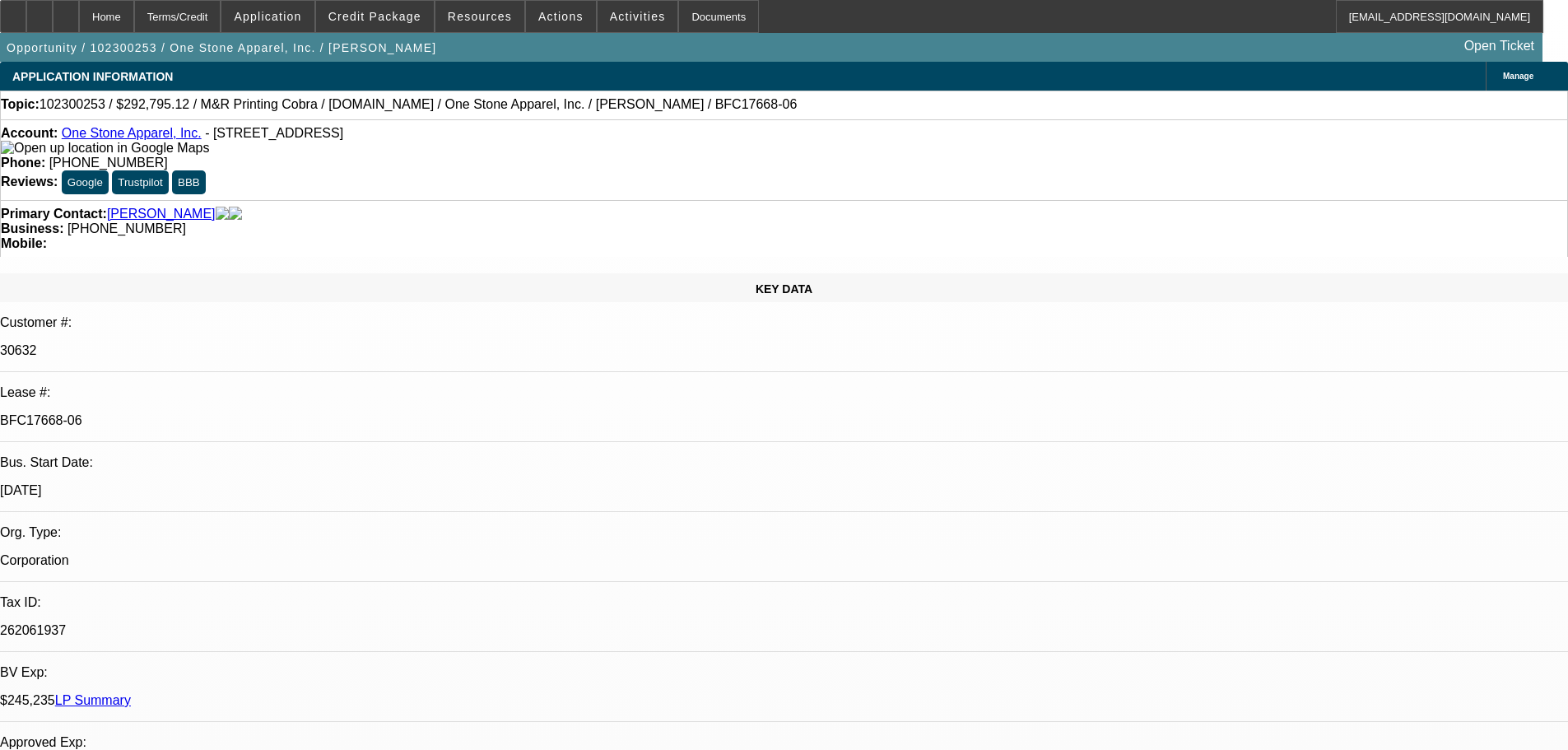
select select "0"
select select "2"
select select "0.1"
select select "4"
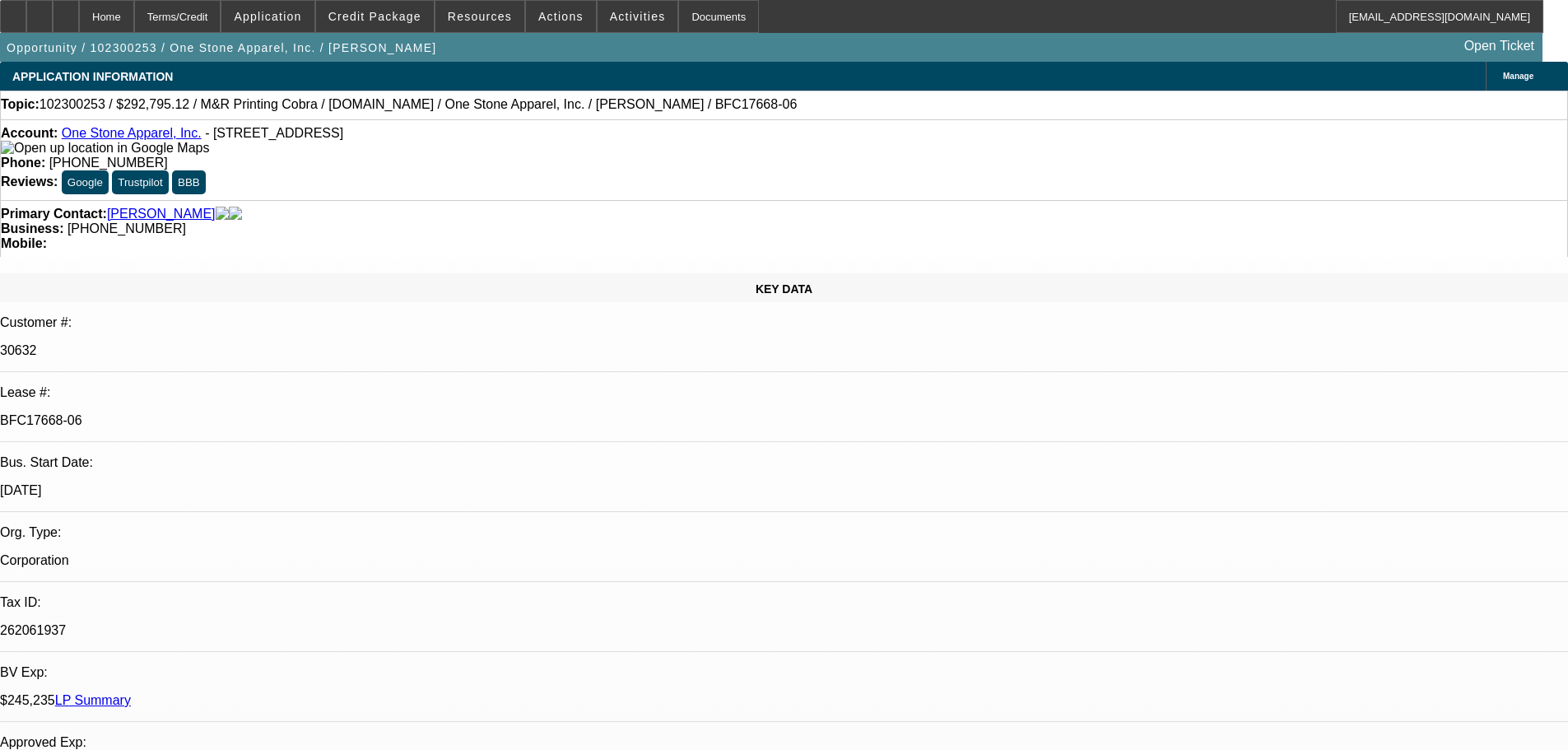
select select "0"
select select "2"
select select "0.1"
select select "4"
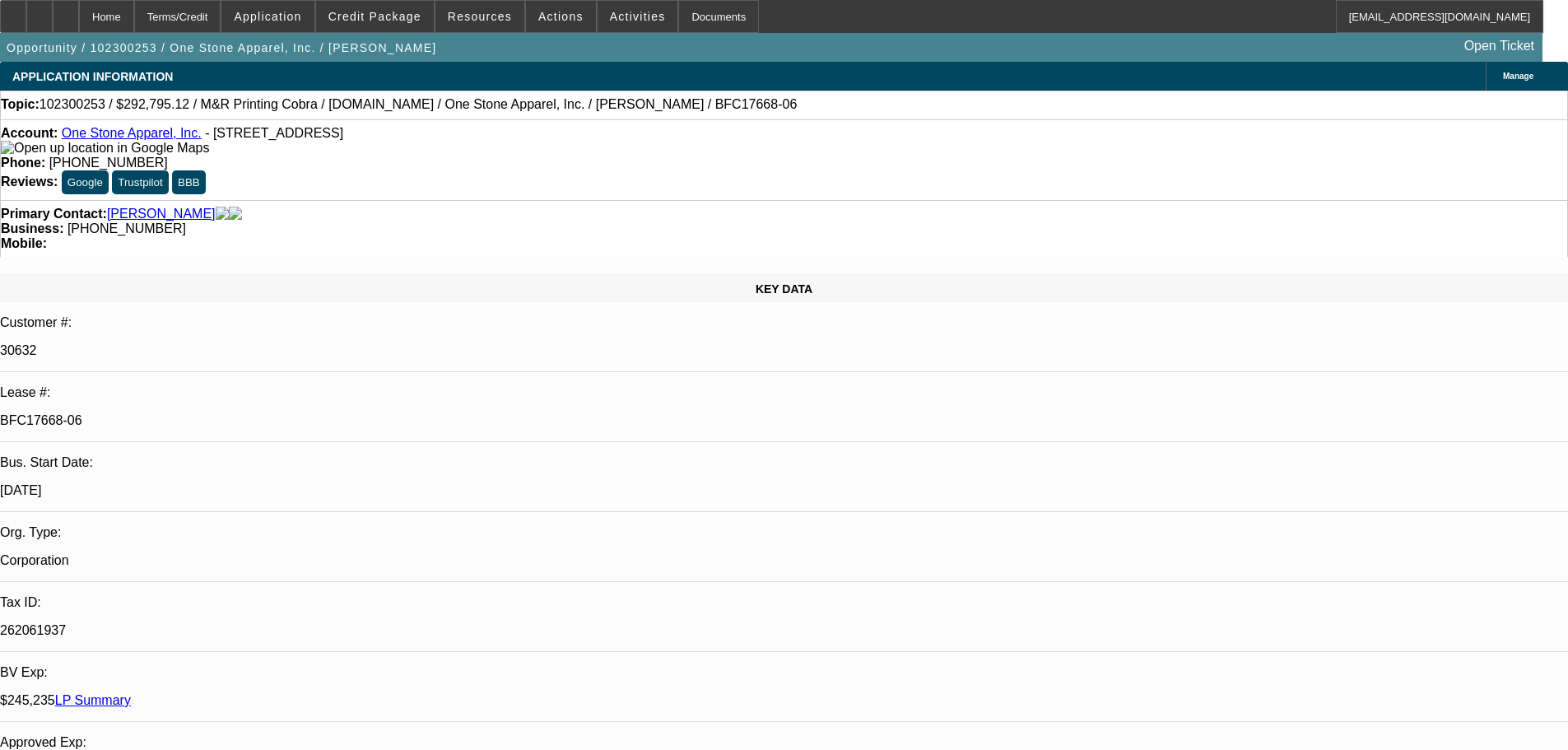
select select "0"
select select "2"
select select "0.1"
select select "4"
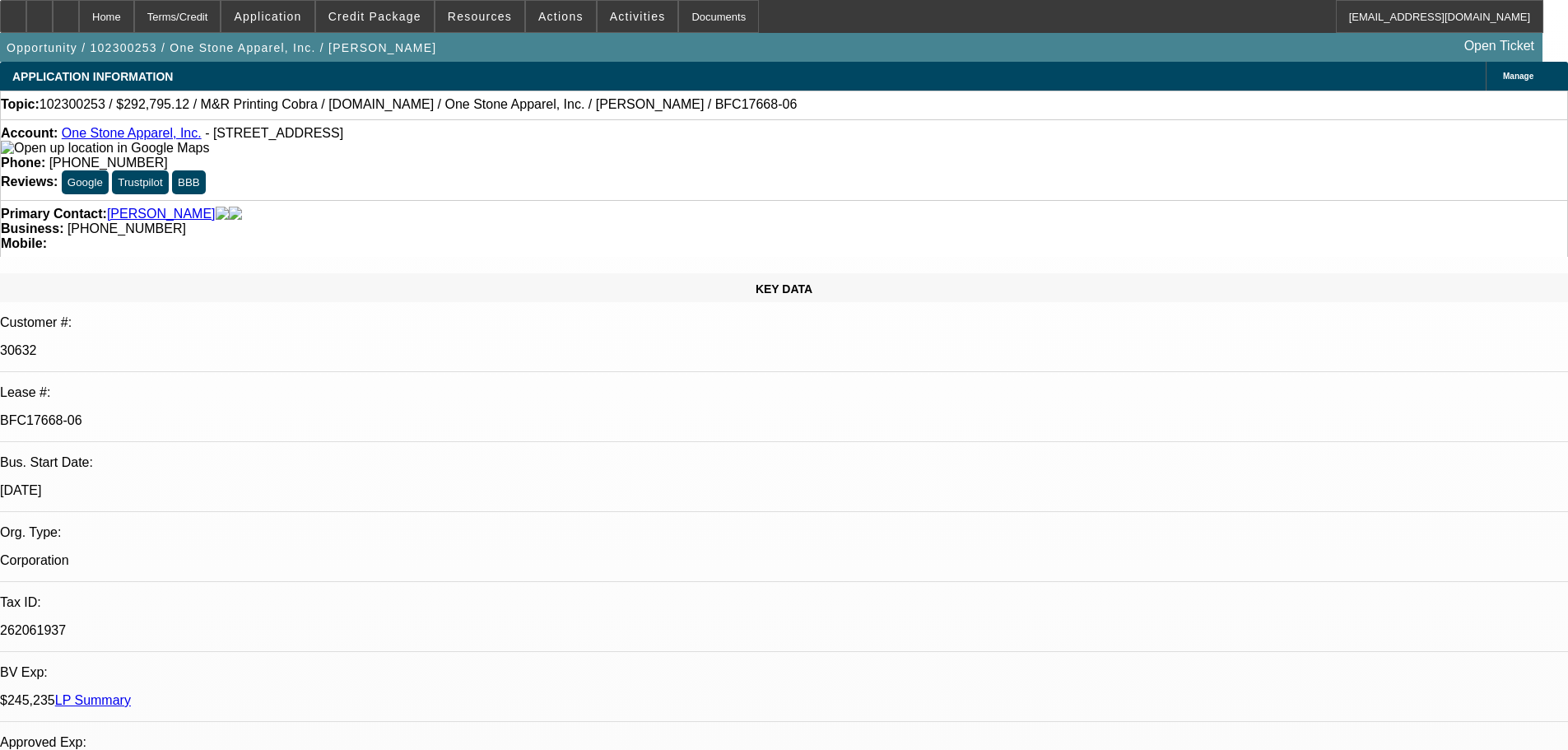
select select "0"
select select "2"
select select "0.1"
select select "4"
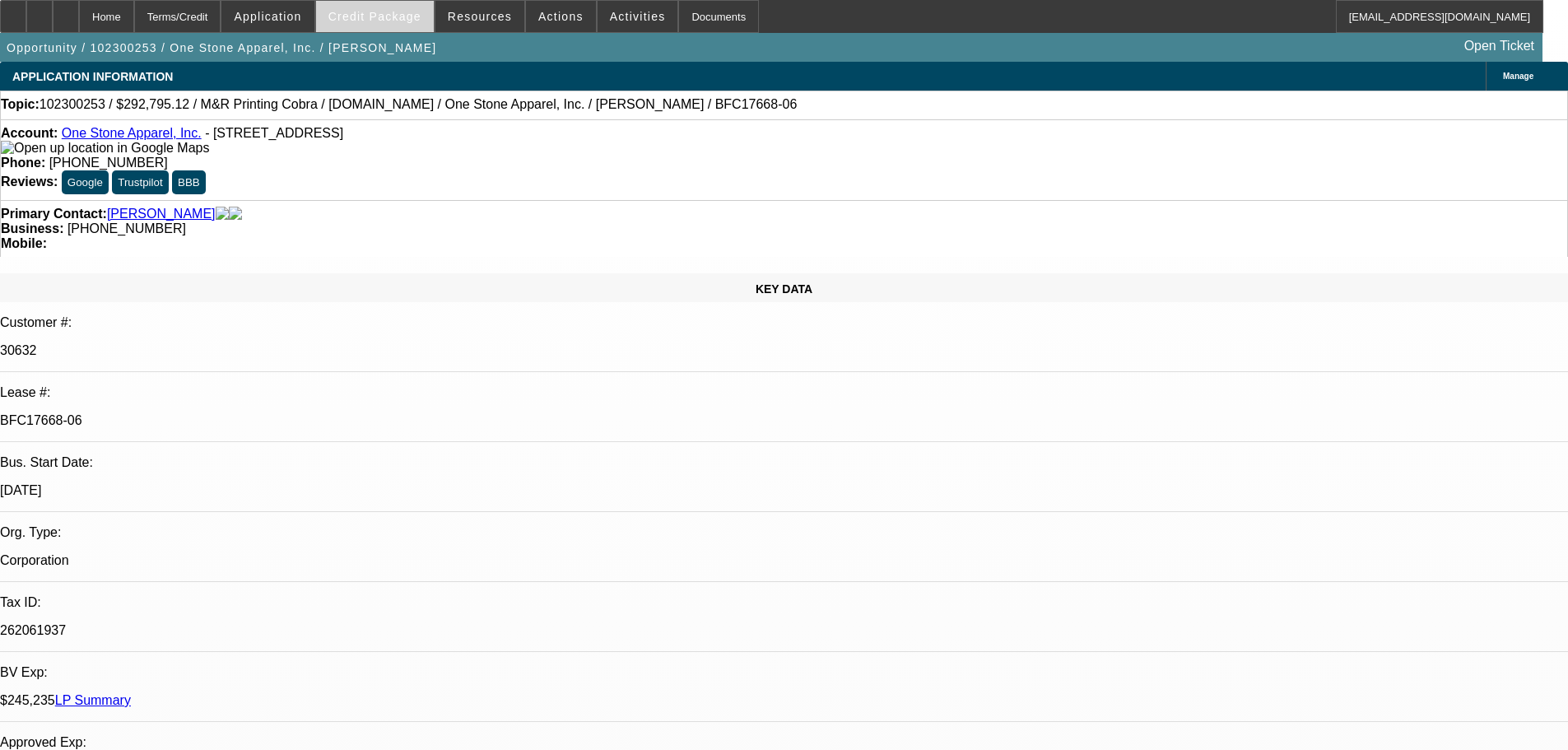
click at [398, 8] on span at bounding box center [375, 16] width 117 height 39
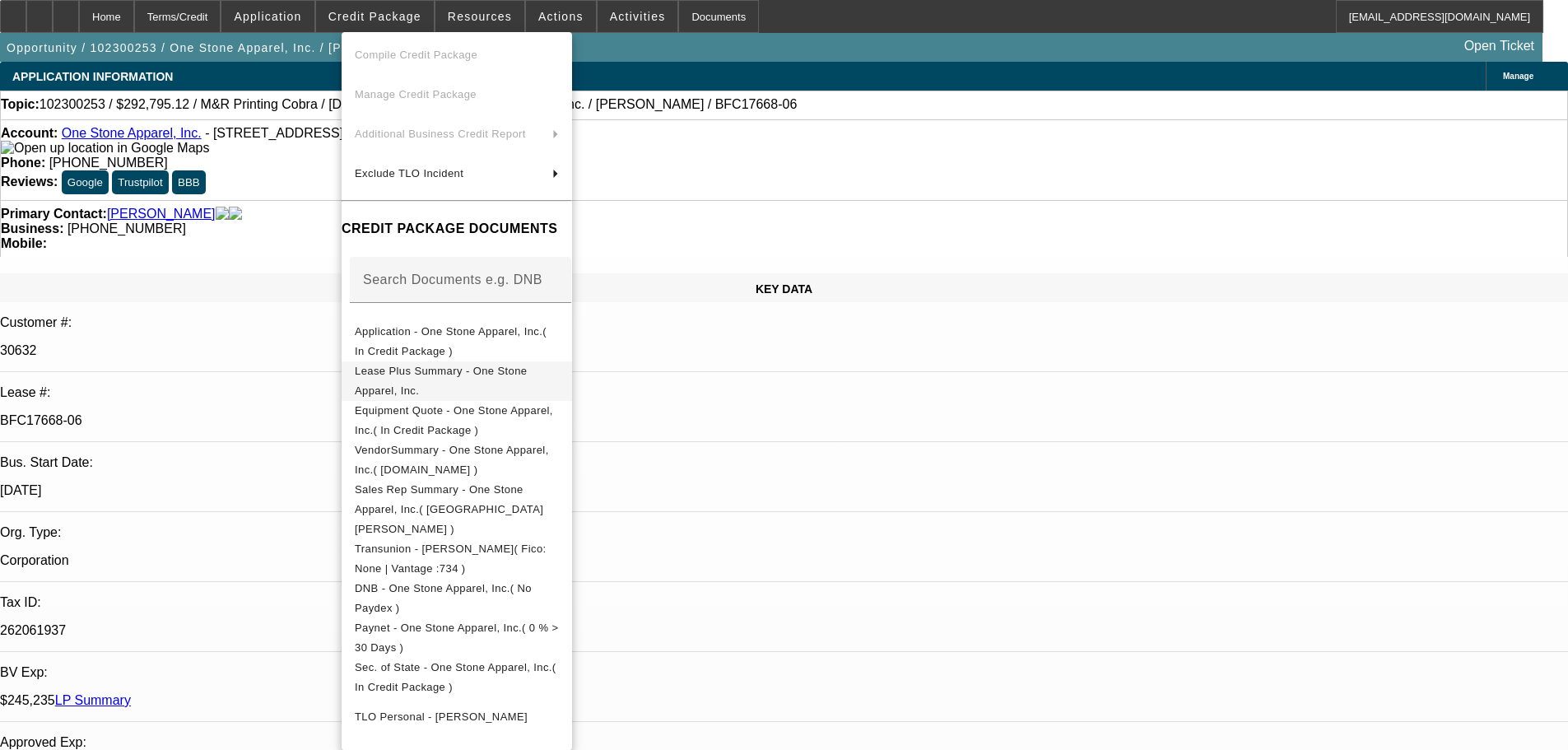
scroll to position [247, 0]
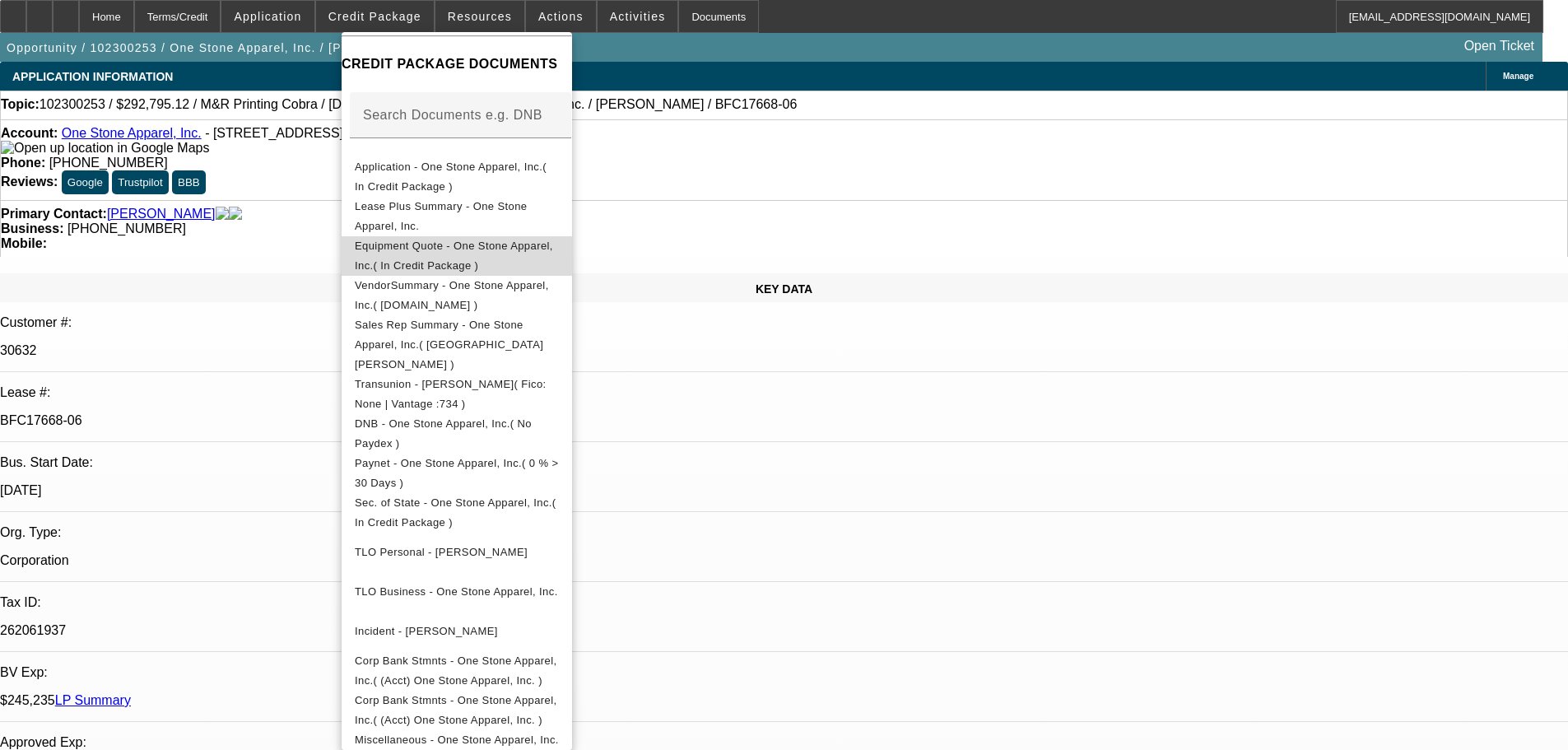
click at [471, 248] on span "Equipment Quote - One Stone Apparel, Inc.( In Credit Package )" at bounding box center [454, 256] width 198 height 32
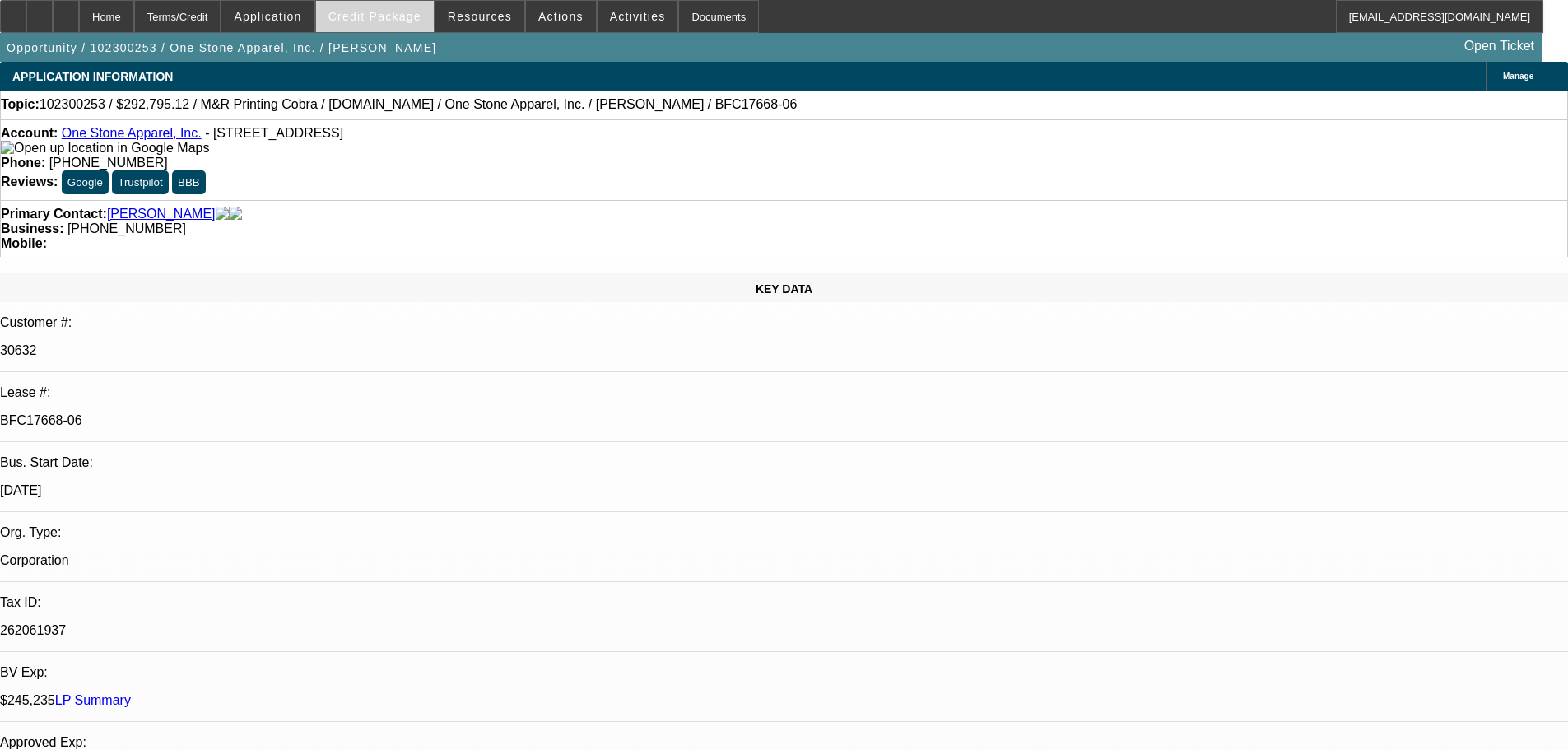
click at [381, 19] on span "Credit Package" at bounding box center [375, 16] width 93 height 13
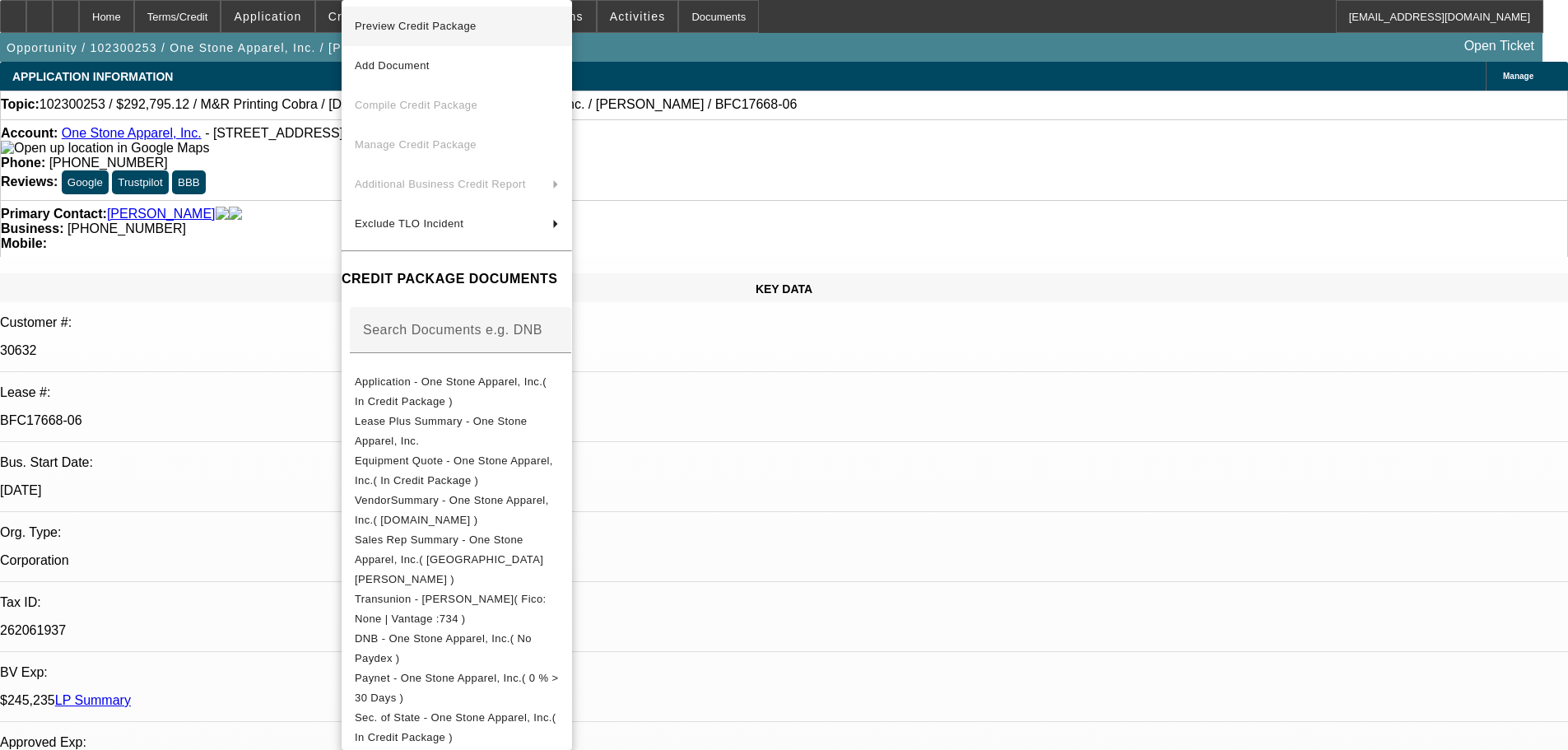
click at [402, 25] on span "Preview Credit Package" at bounding box center [415, 26] width 122 height 12
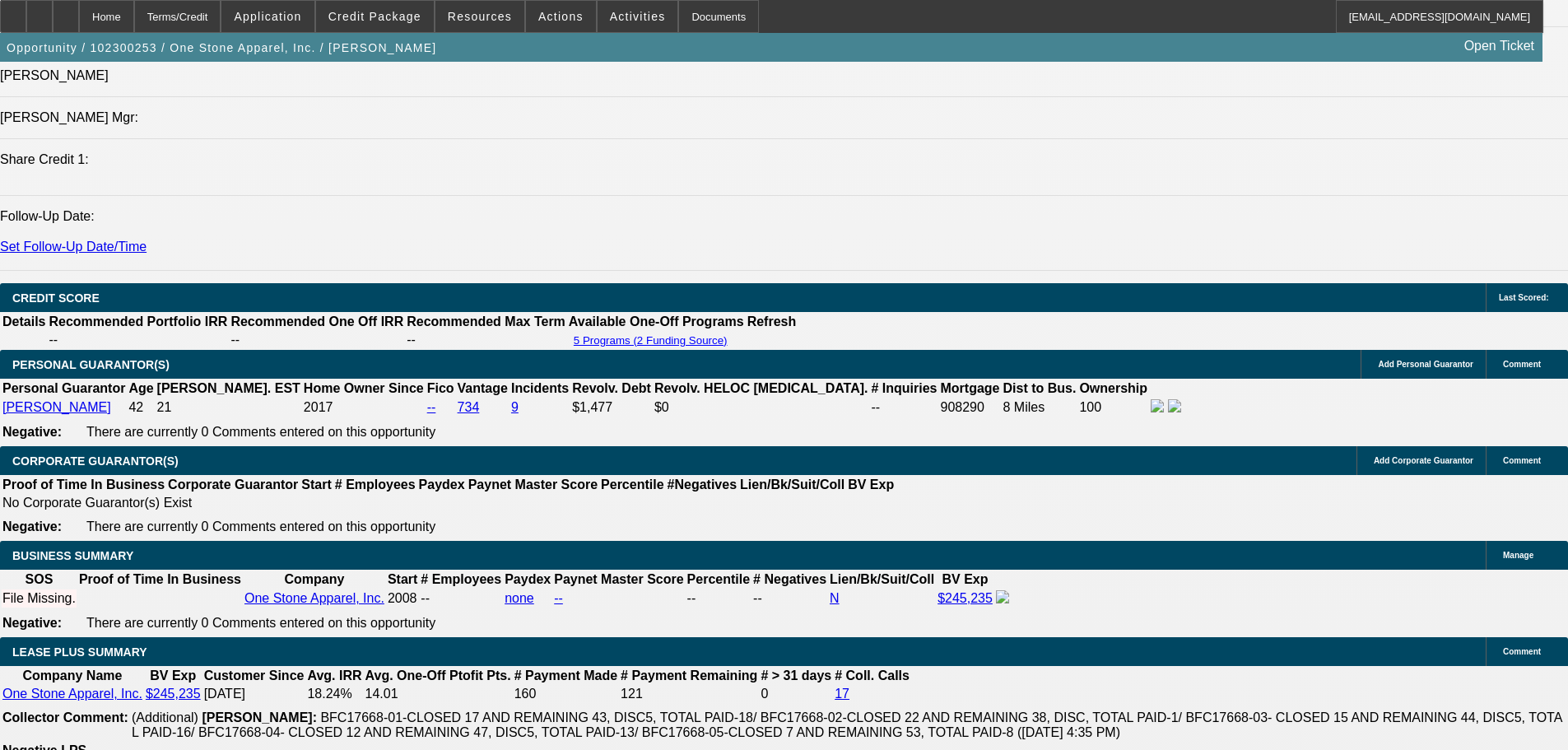
scroll to position [2222, 0]
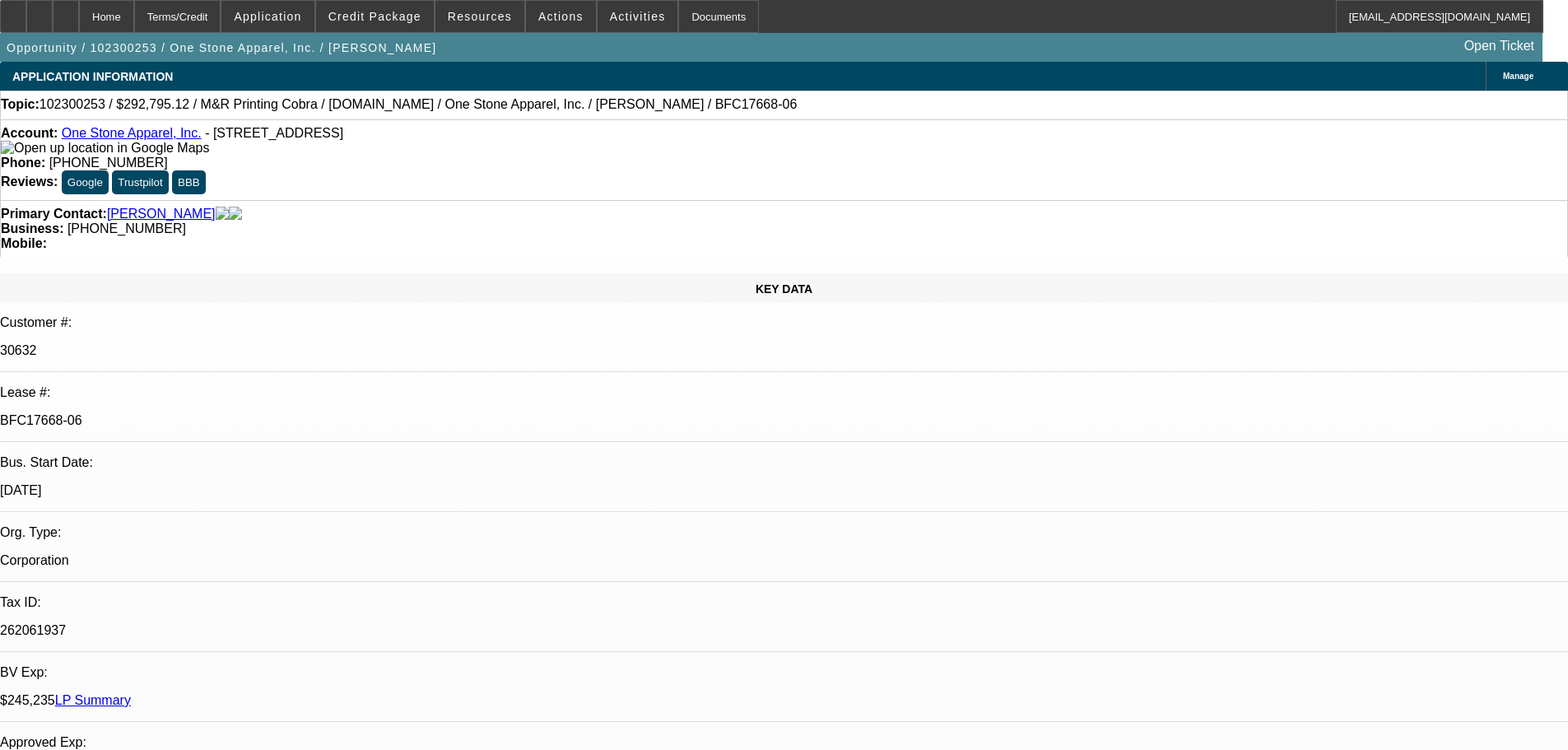
select select "0"
select select "2"
select select "0.1"
select select "4"
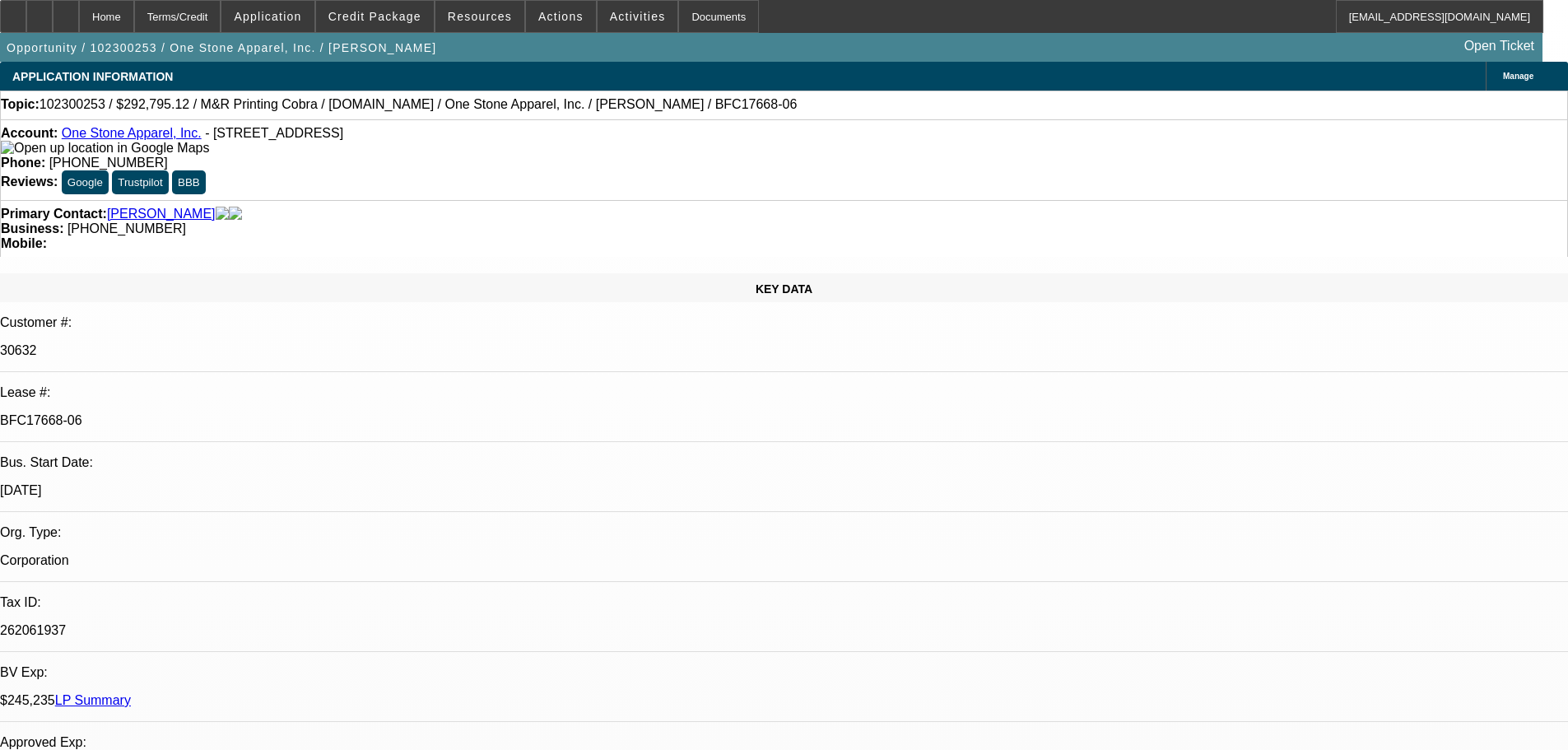
select select "0"
select select "2"
select select "0.1"
select select "4"
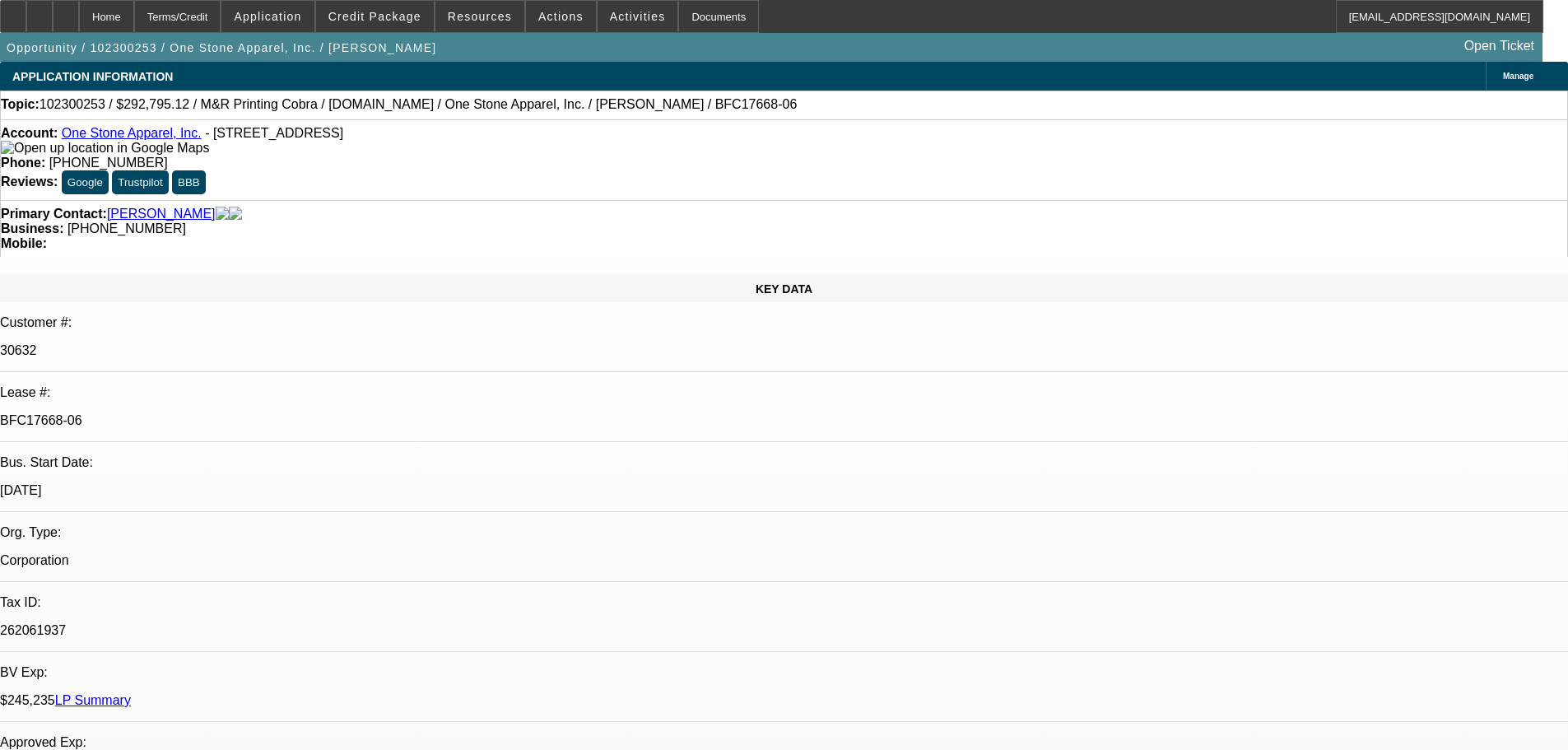
select select "0"
select select "2"
select select "0.1"
select select "4"
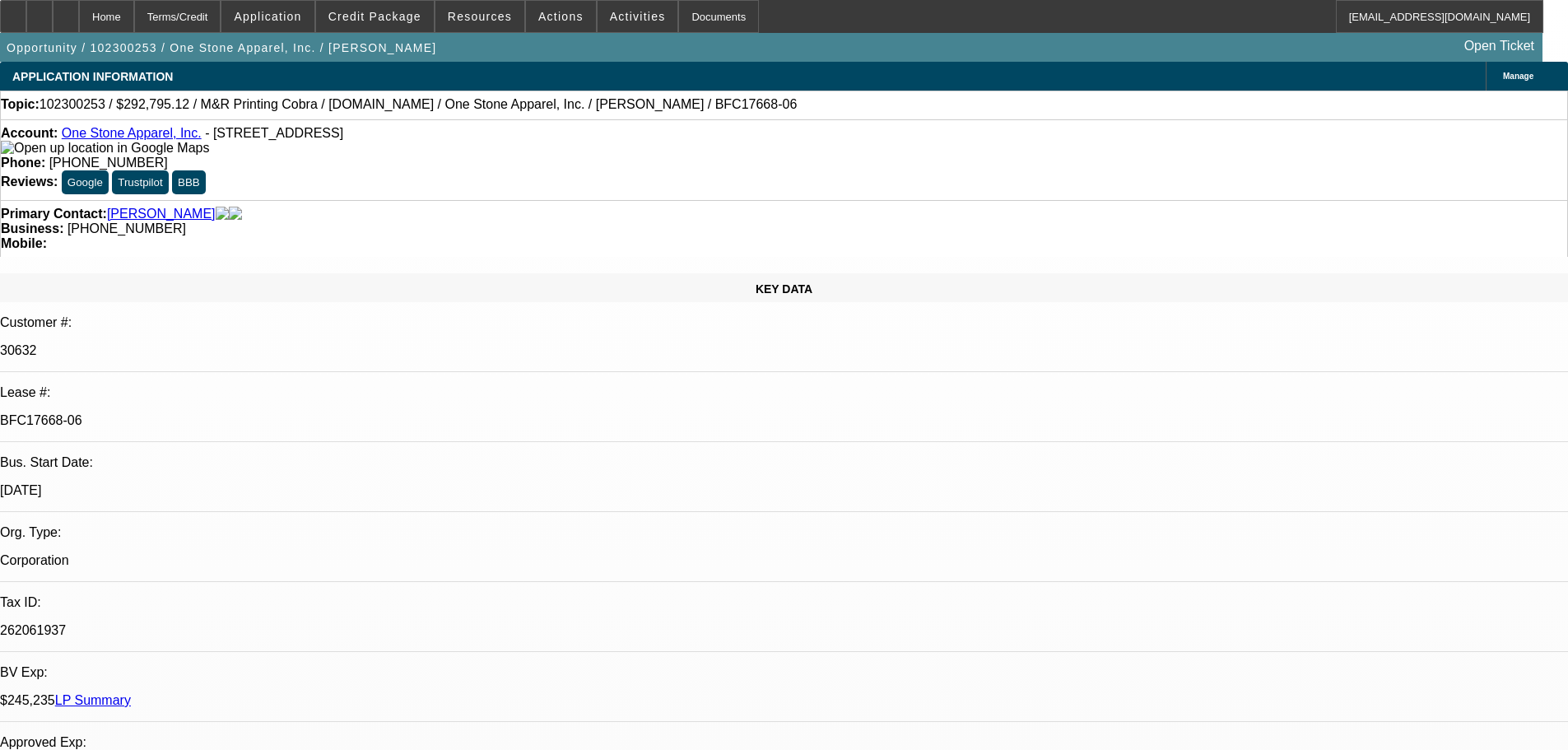
select select "0"
select select "2"
select select "0.1"
select select "4"
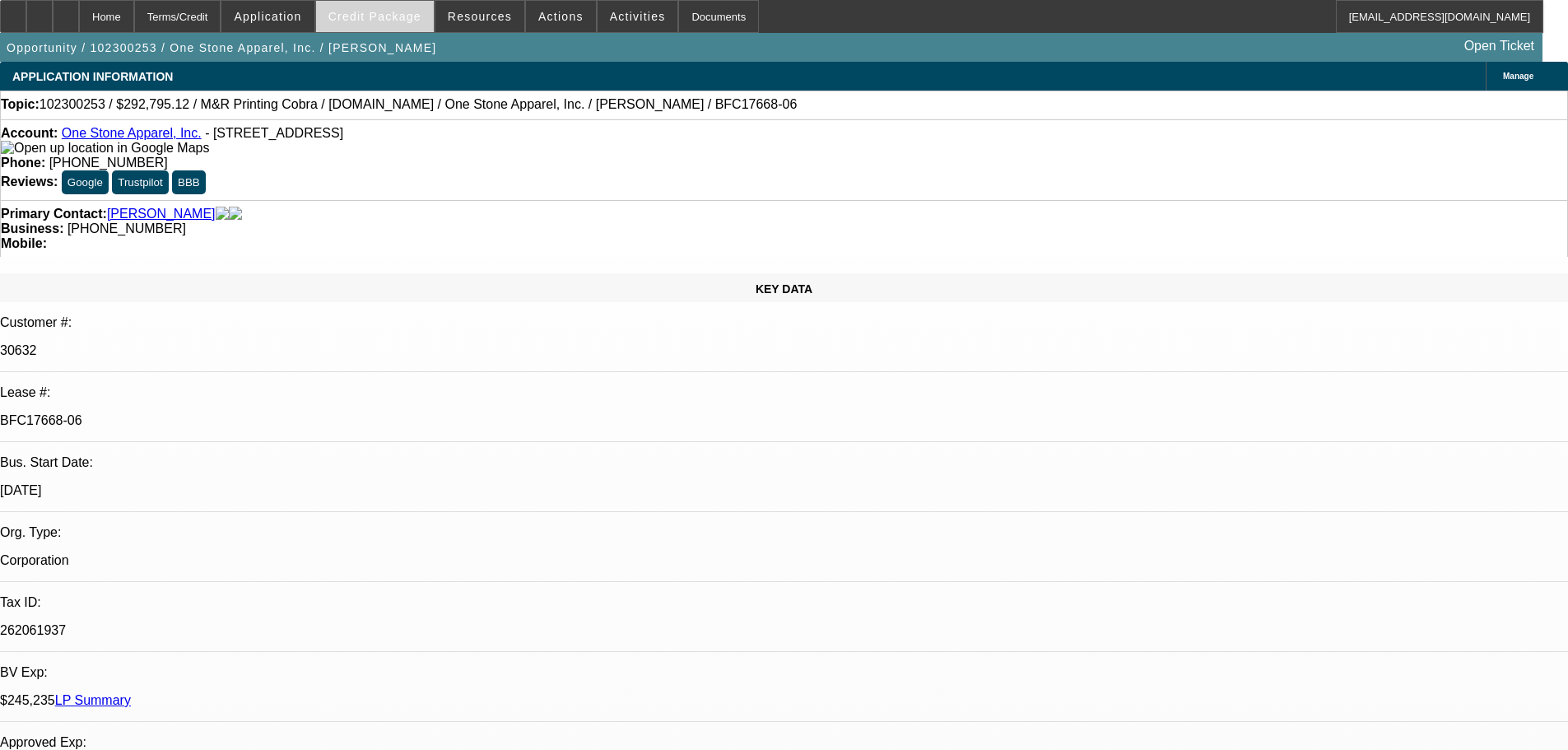
click at [385, 12] on span "Credit Package" at bounding box center [375, 16] width 93 height 13
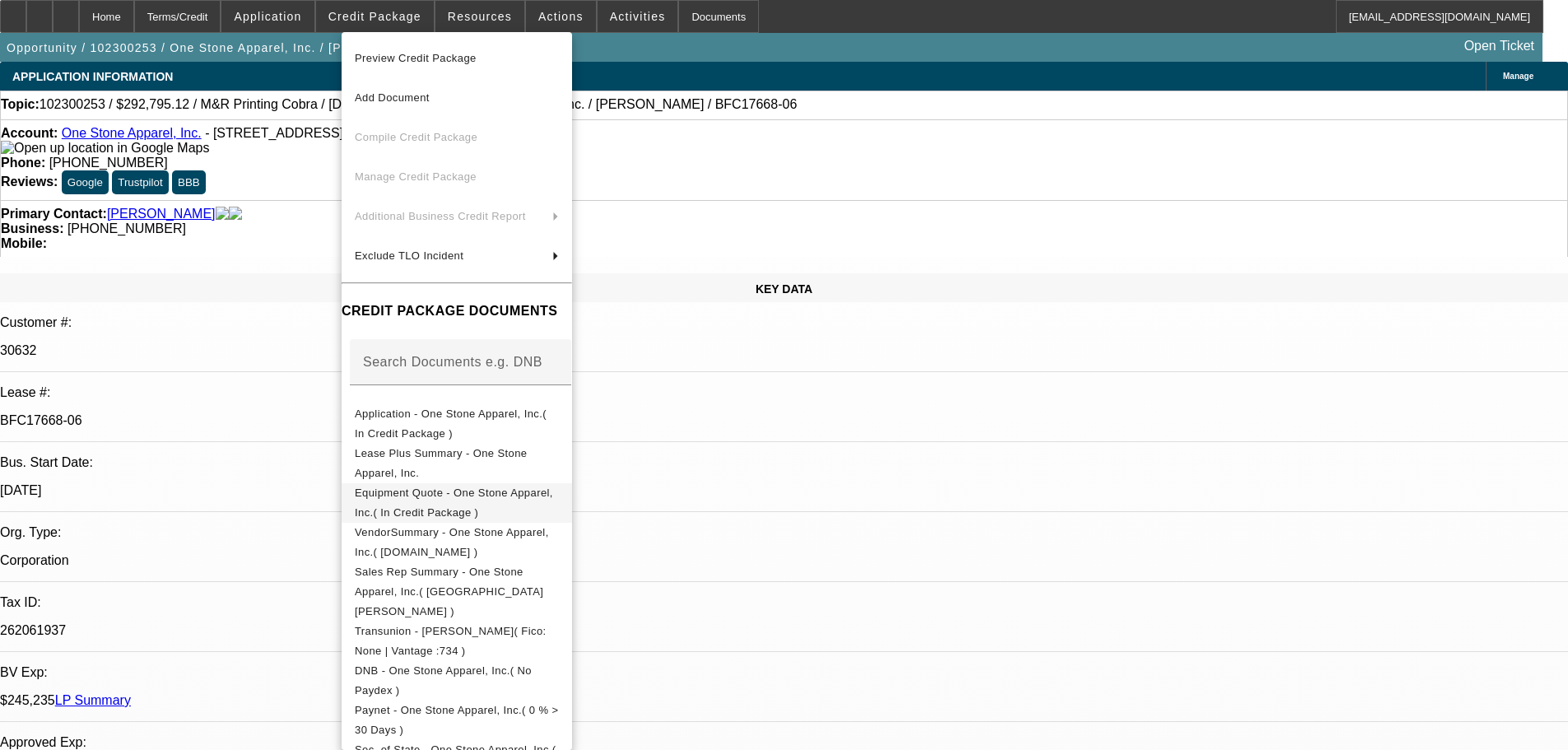
drag, startPoint x: 435, startPoint y: 494, endPoint x: 442, endPoint y: 484, distance: 12.2
click at [437, 494] on span "Equipment Quote - One Stone Apparel, Inc.( In Credit Package )" at bounding box center [454, 502] width 198 height 32
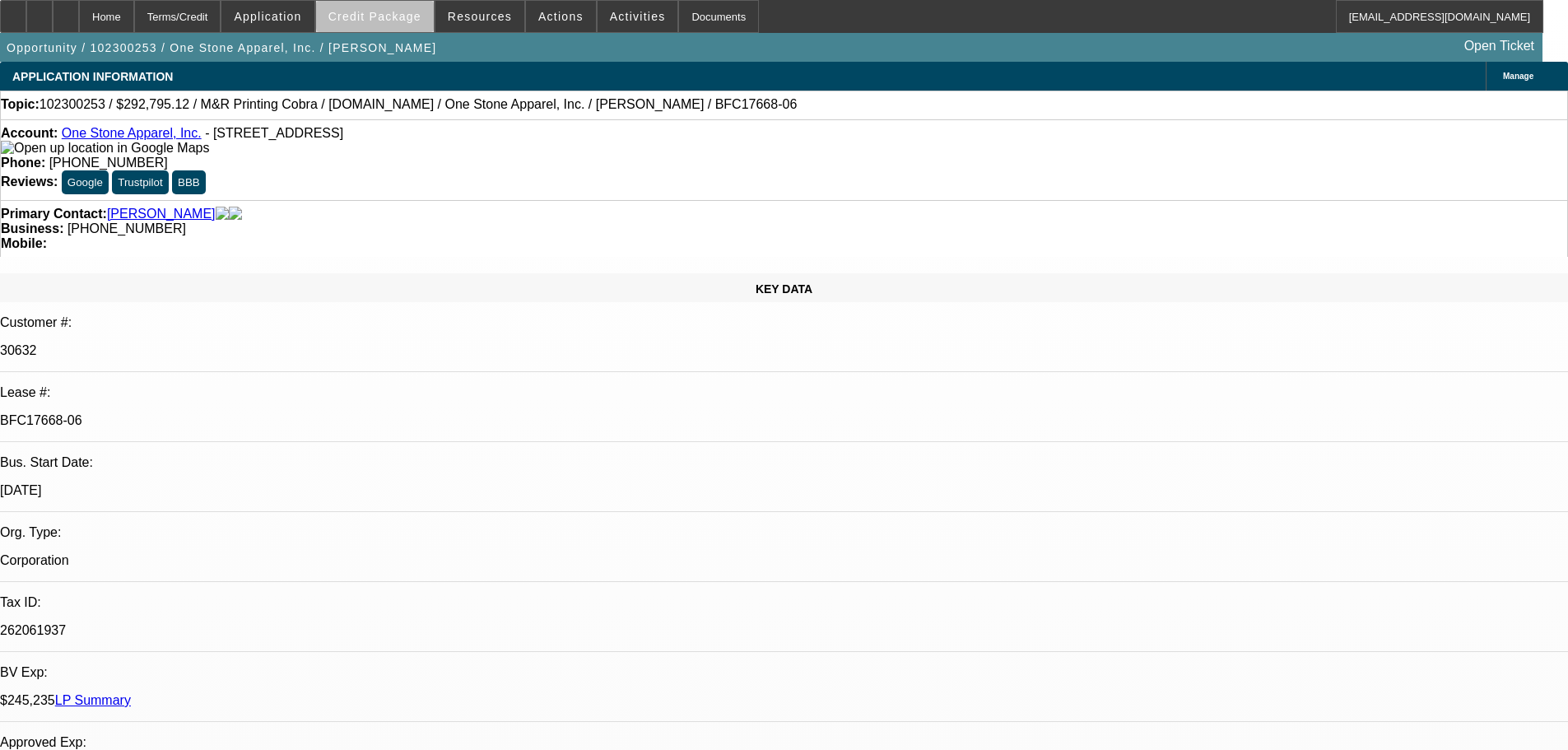
click at [403, 18] on span "Credit Package" at bounding box center [375, 16] width 93 height 13
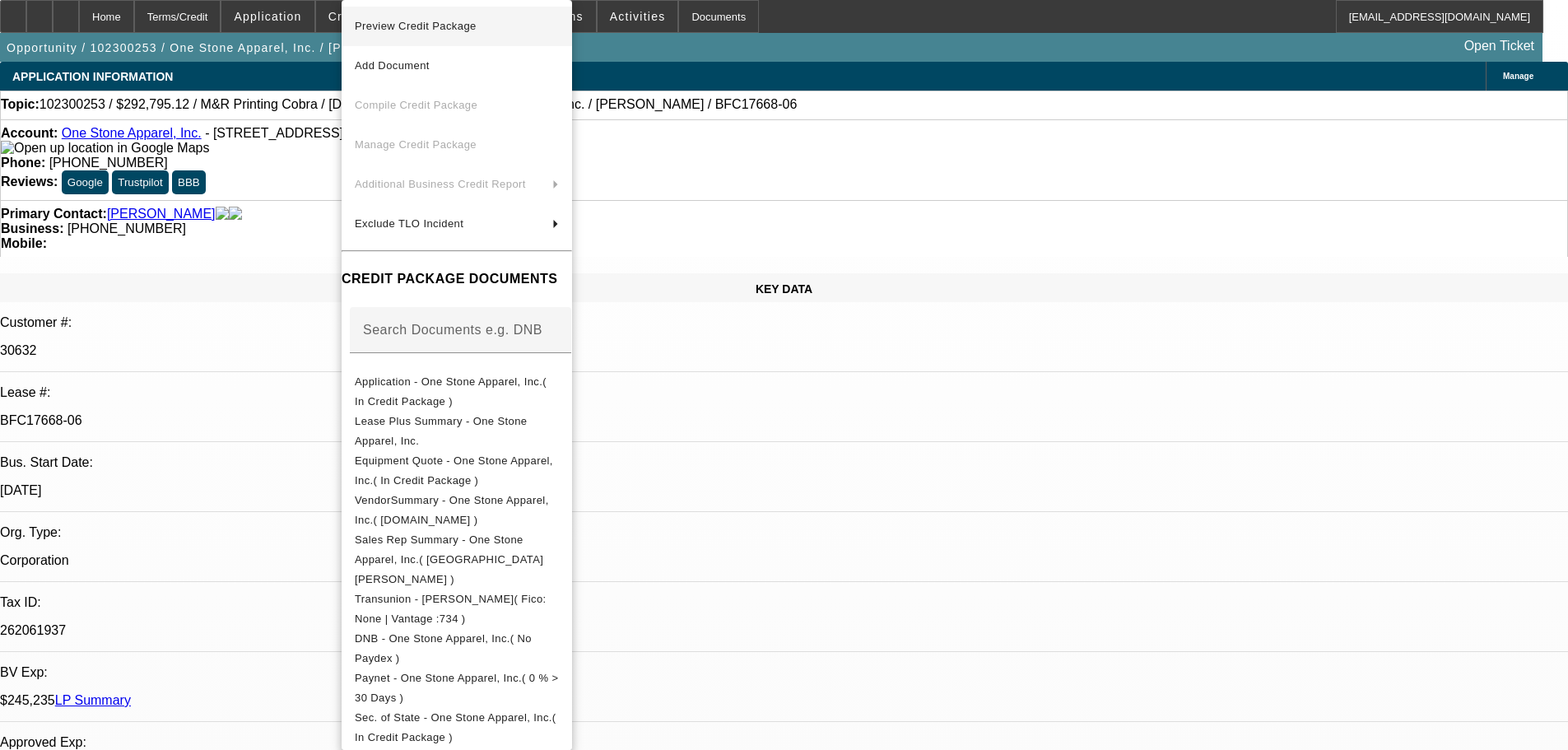
click at [410, 25] on span "Preview Credit Package" at bounding box center [415, 26] width 122 height 12
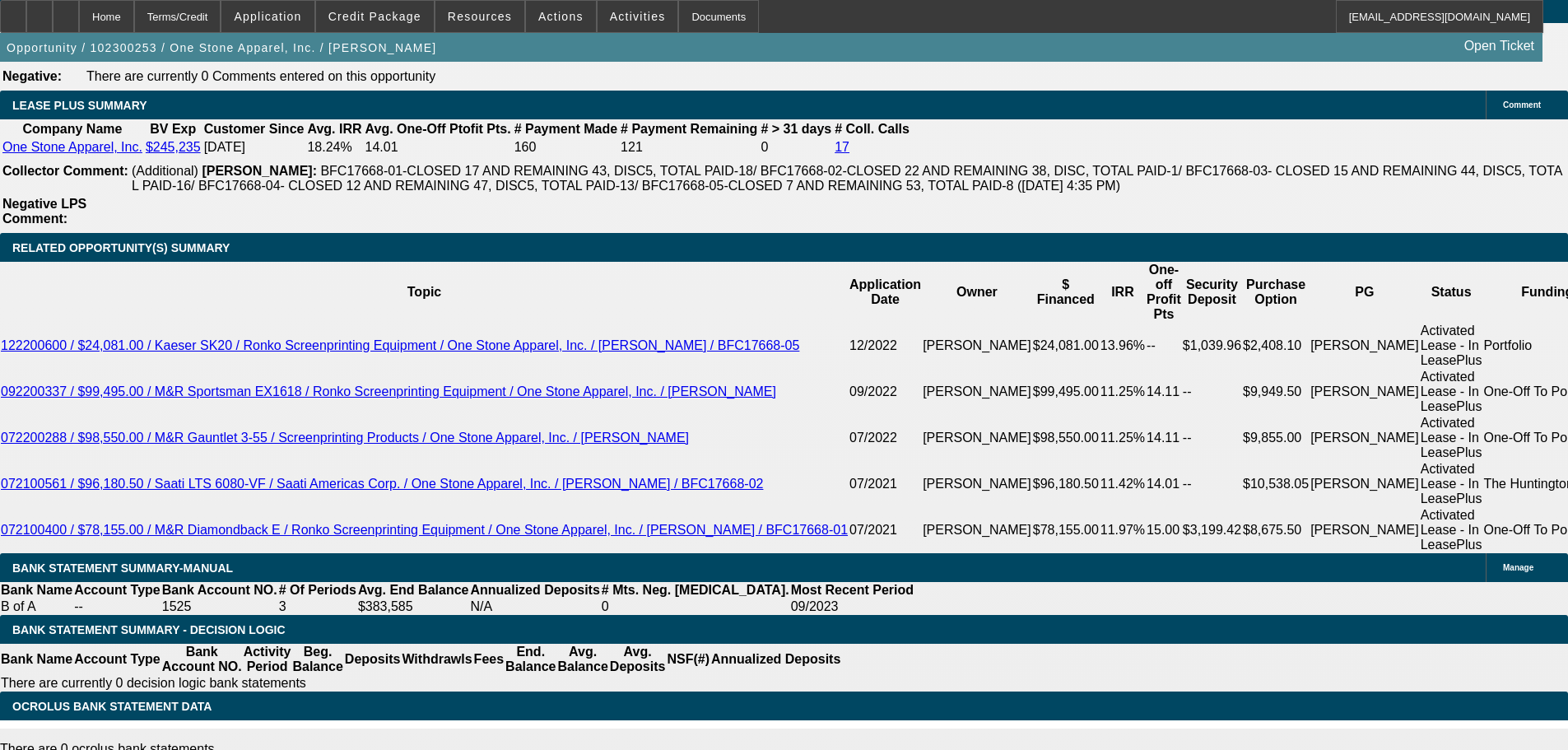
scroll to position [2798, 0]
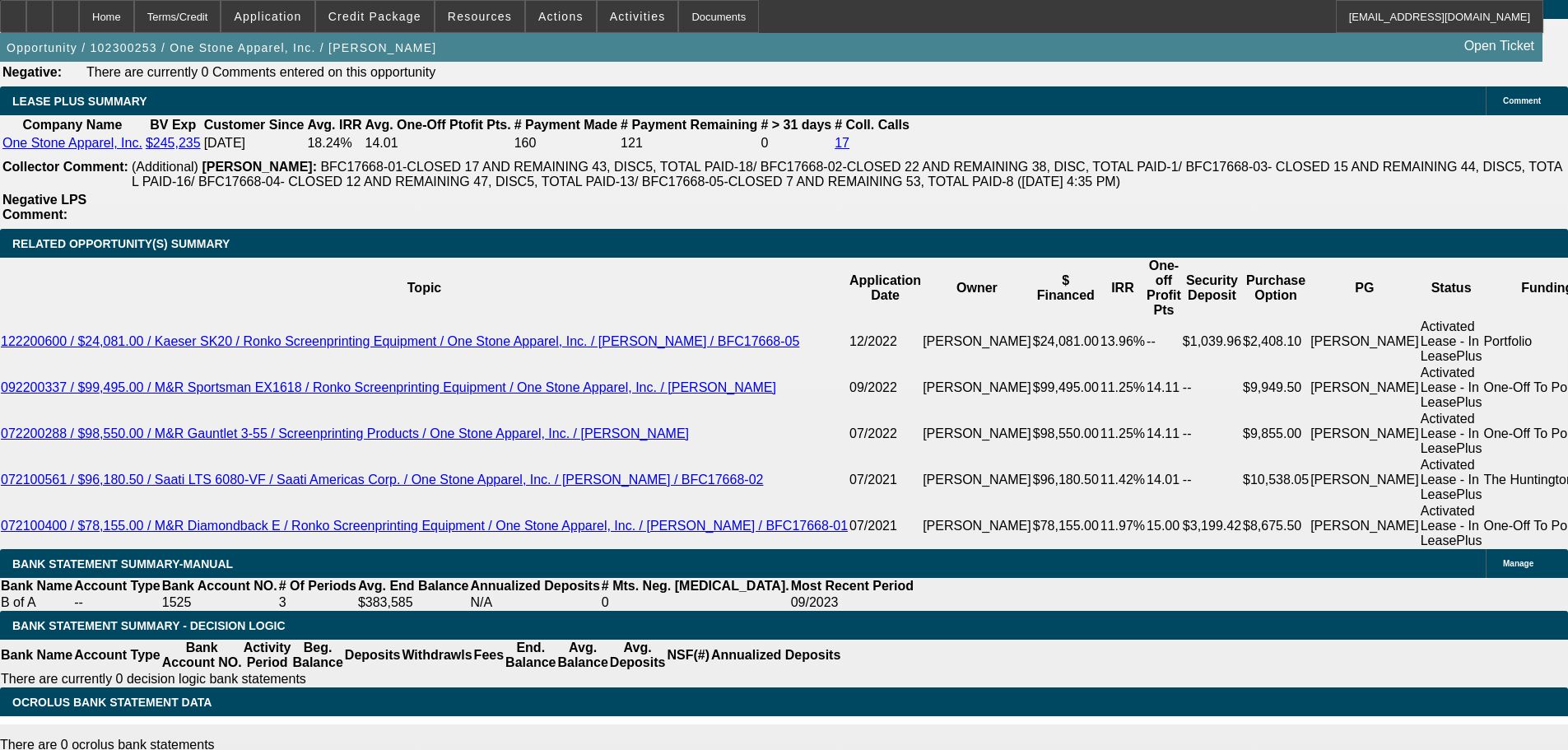
click at [379, 10] on span "Credit Package" at bounding box center [375, 16] width 93 height 13
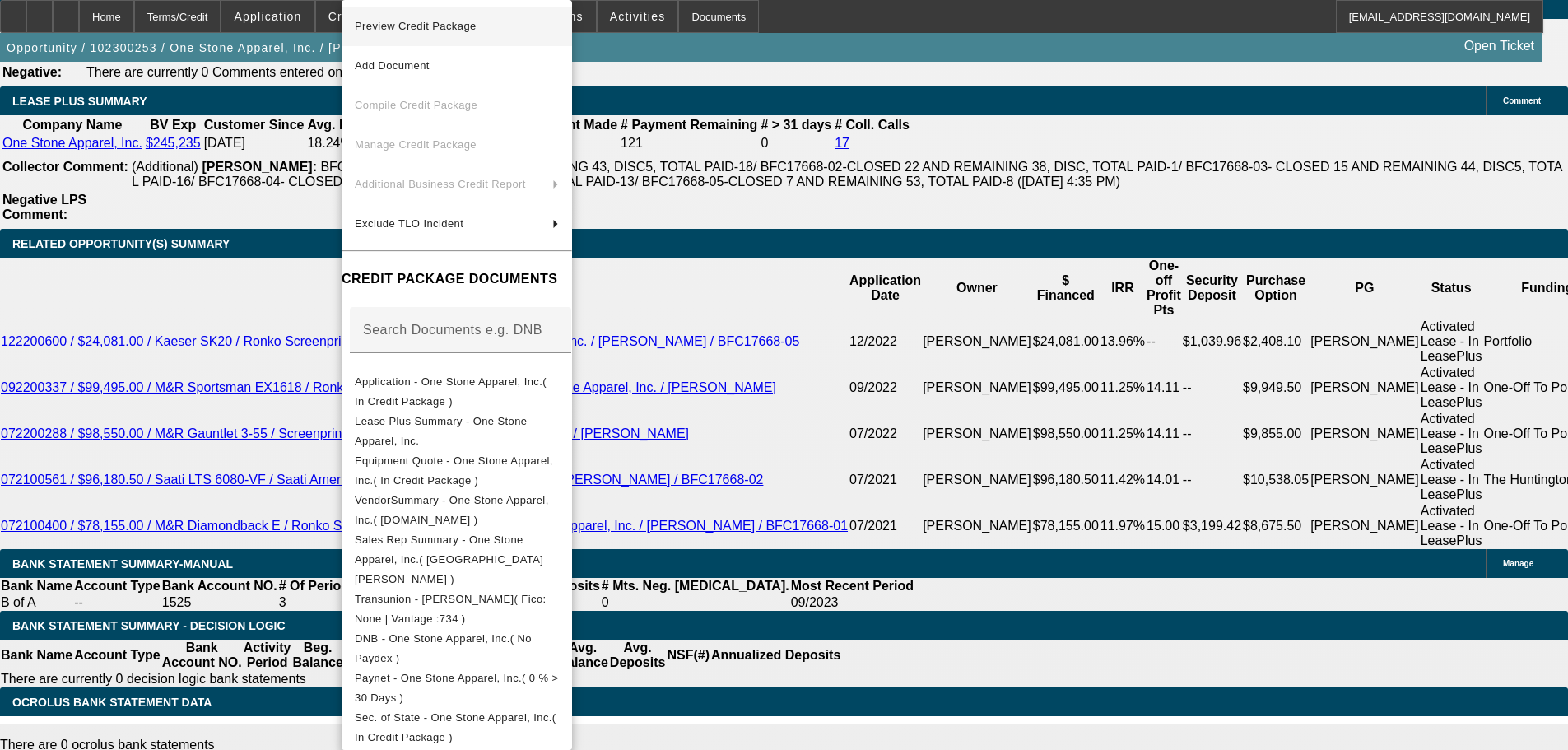
click at [401, 23] on span "Preview Credit Package" at bounding box center [415, 26] width 122 height 12
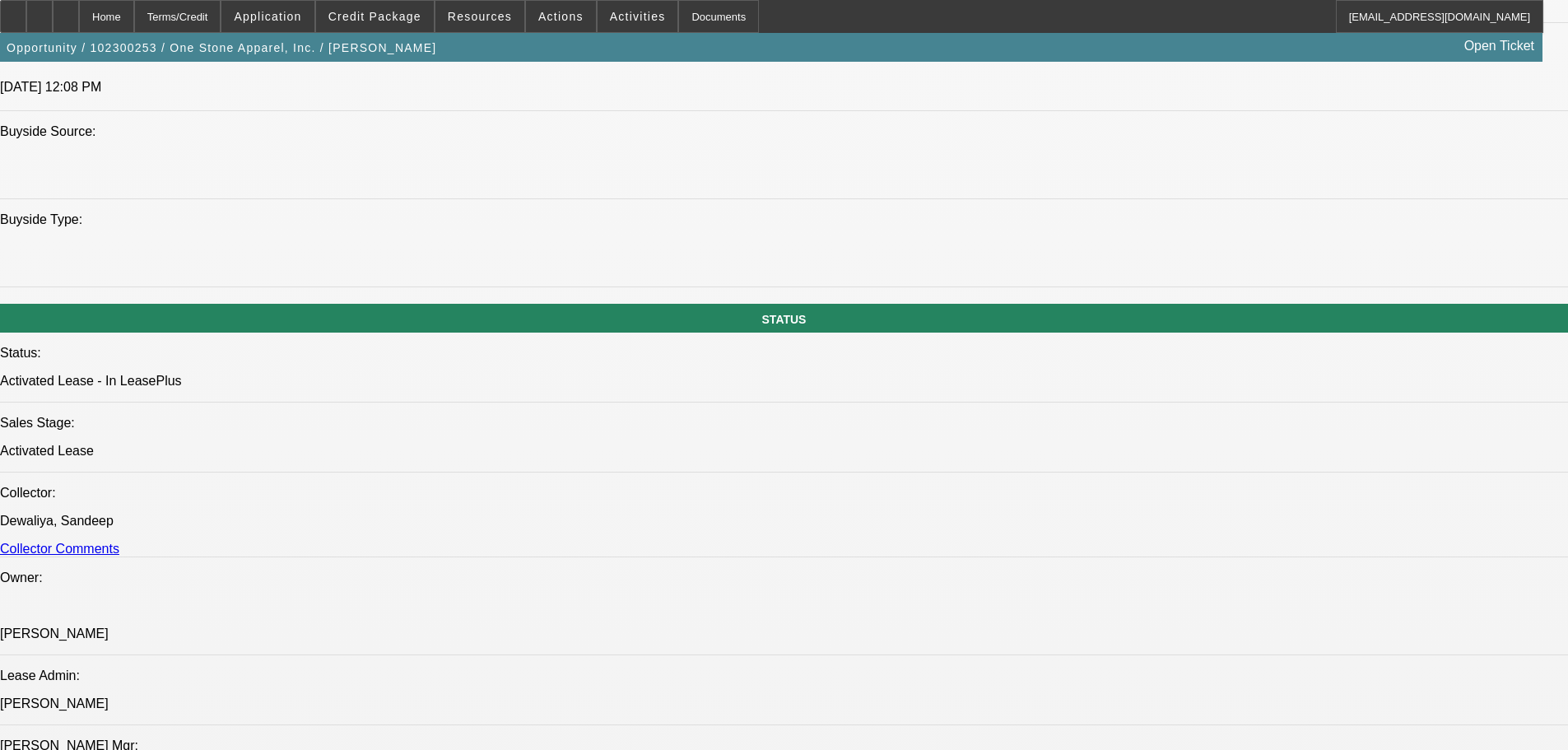
scroll to position [1235, 0]
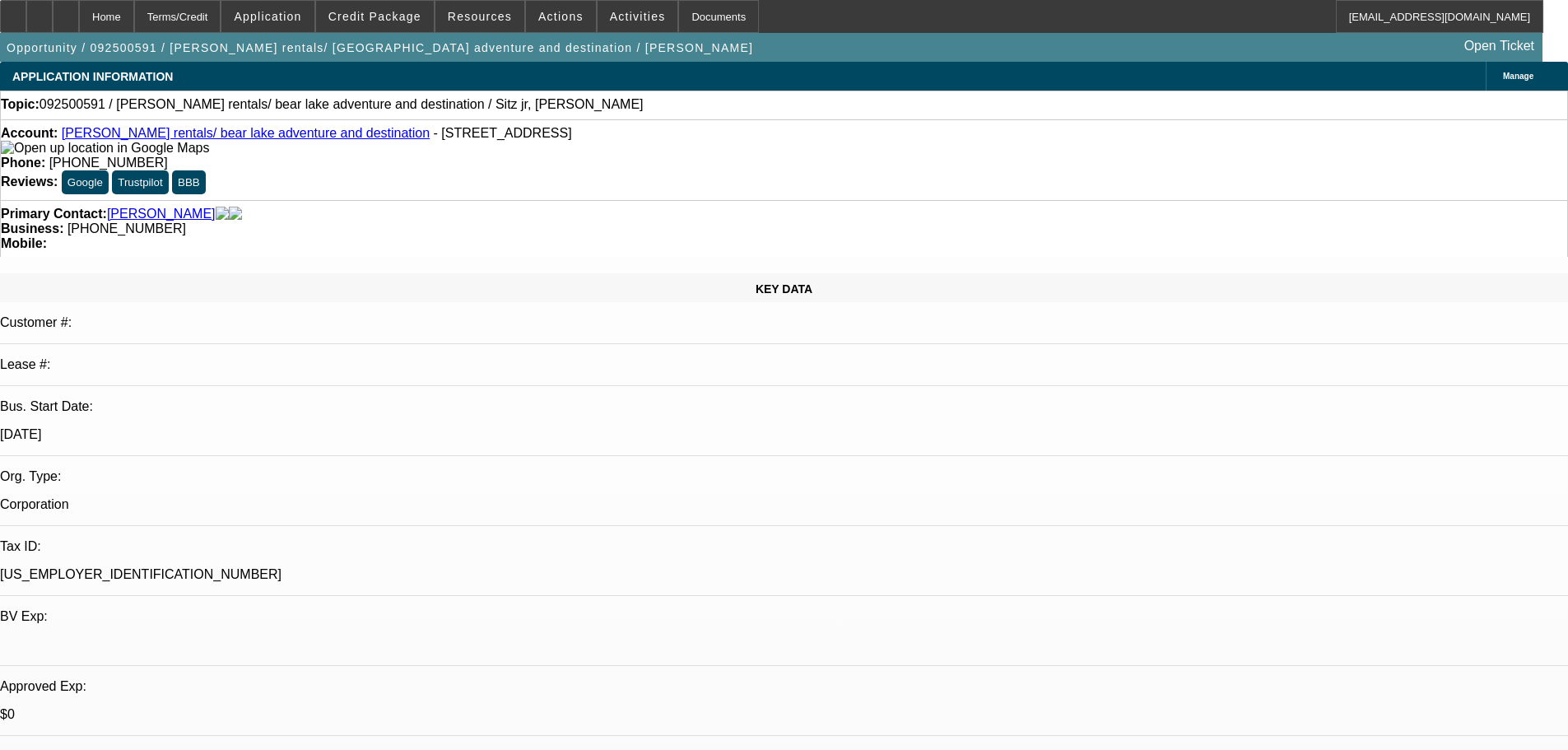
select select "0"
select select "2"
select select "0.1"
select select "4"
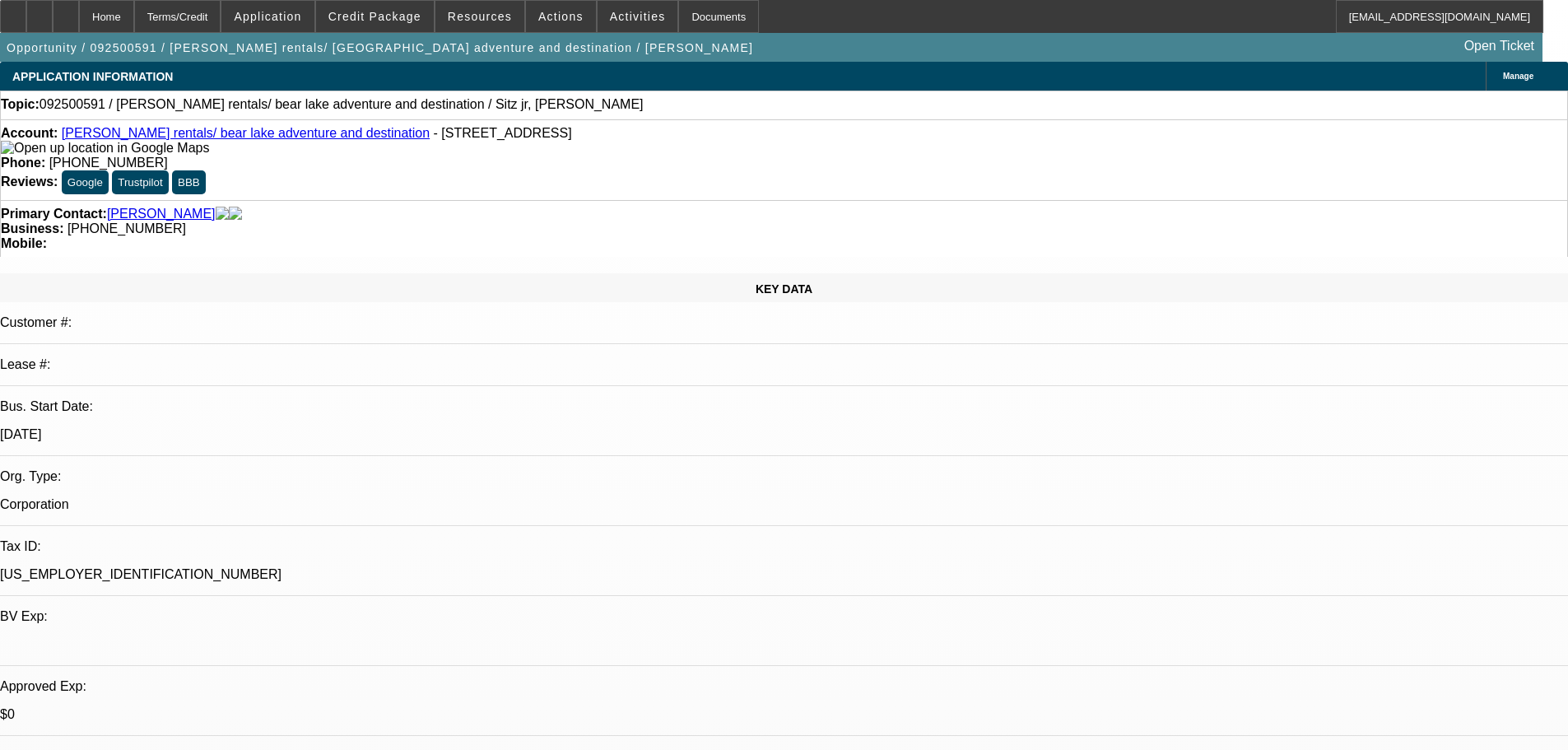
checkbox input "false"
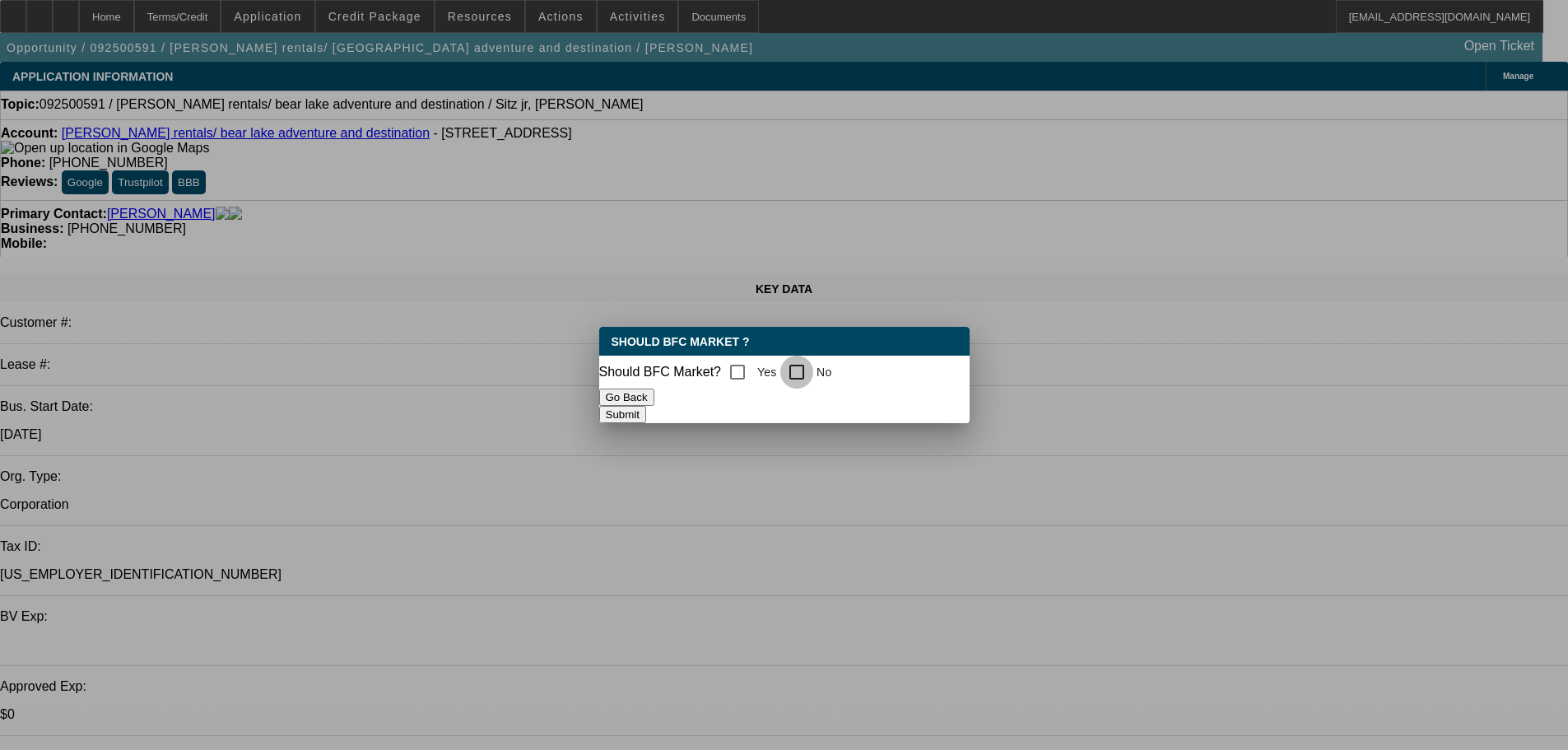
click at [807, 369] on input "No" at bounding box center [797, 372] width 33 height 33
checkbox input "true"
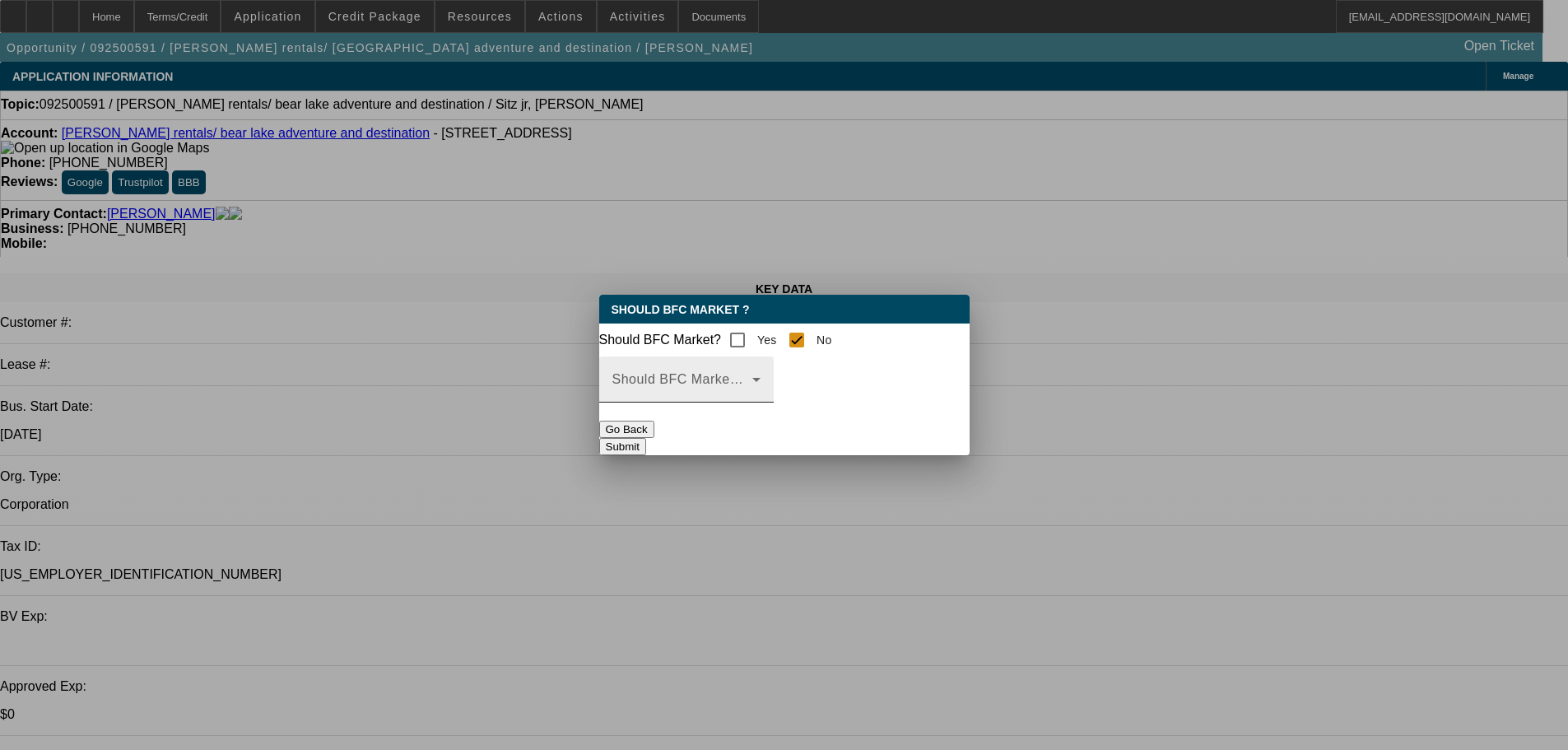
click at [761, 382] on icon at bounding box center [756, 380] width 8 height 4
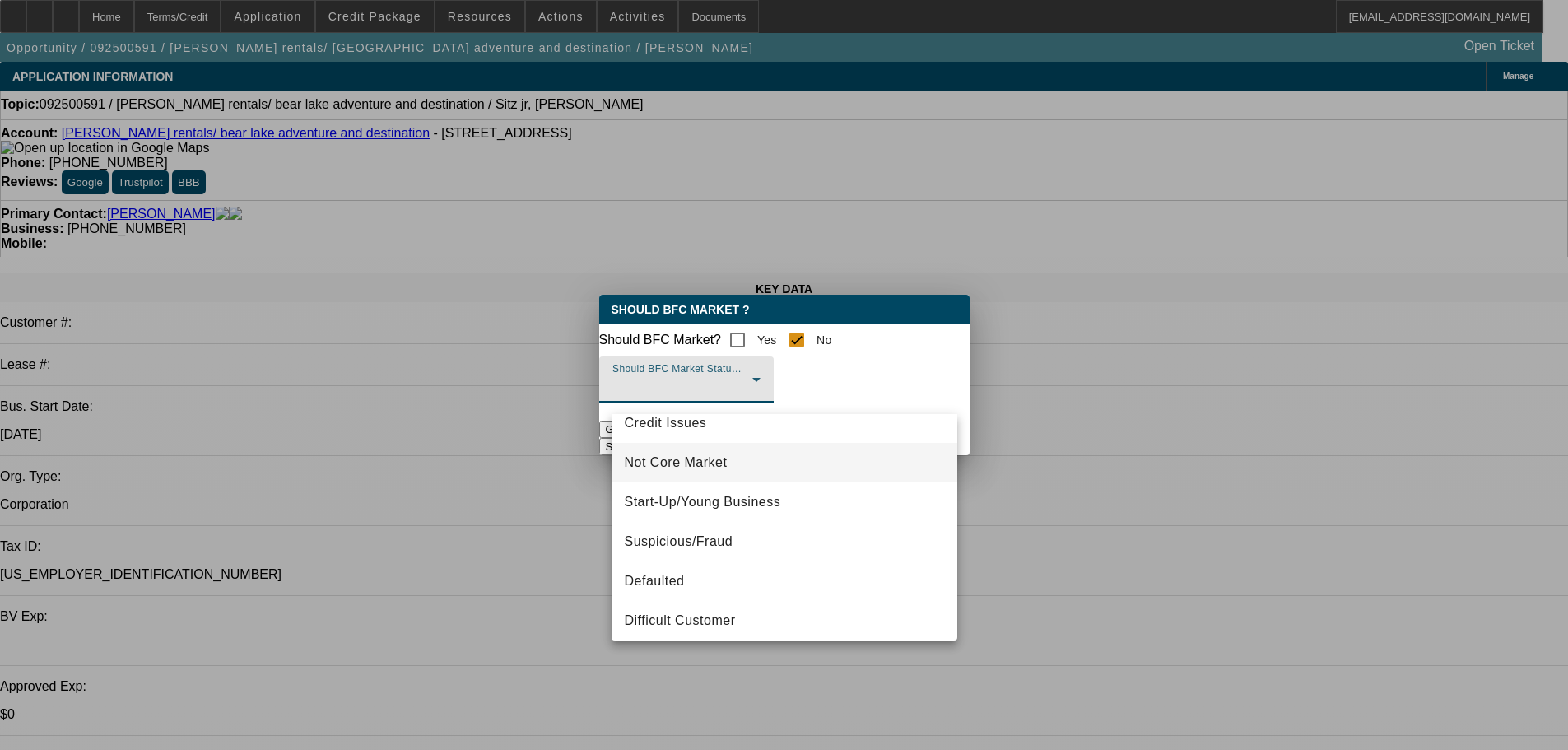
scroll to position [103, 0]
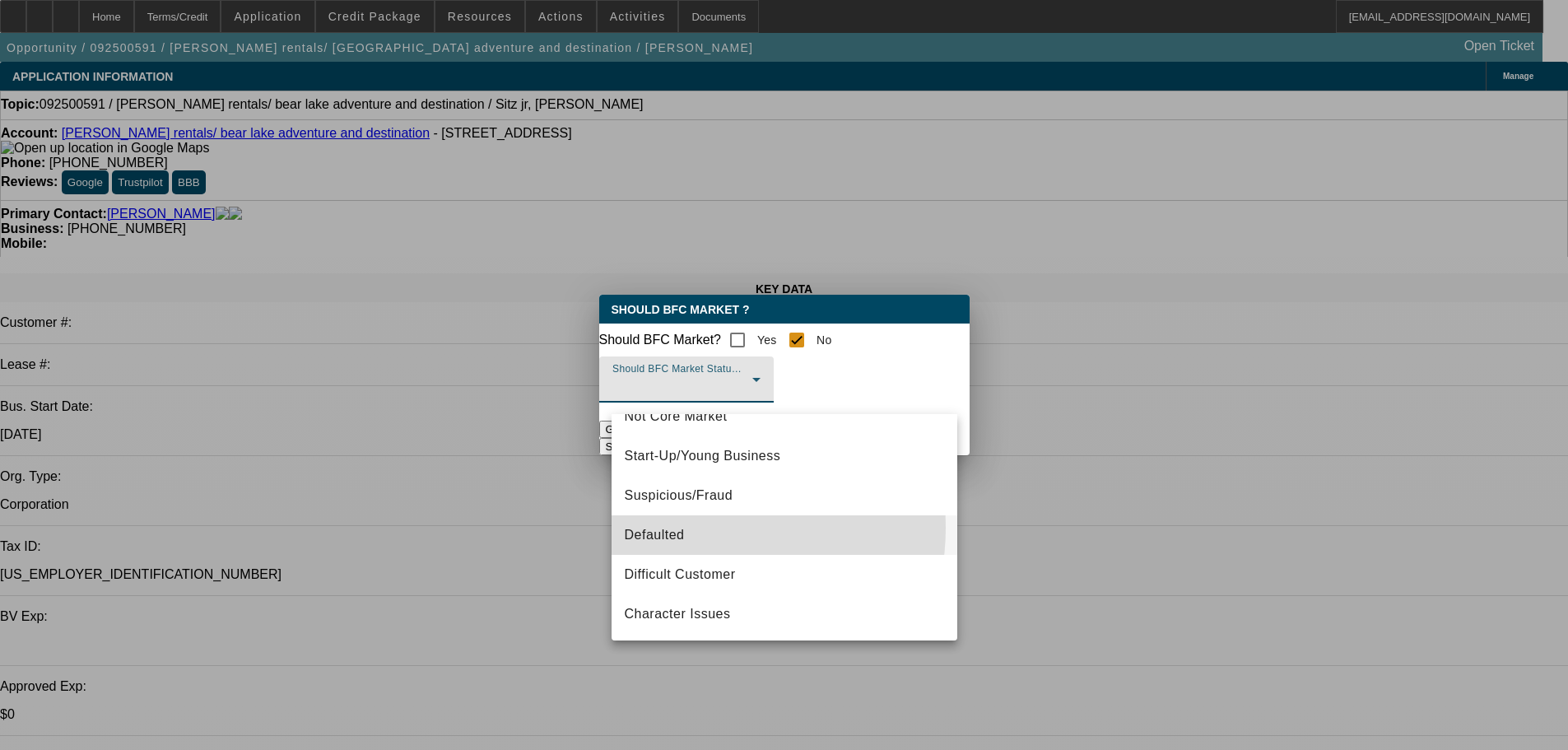
click at [694, 528] on mat-option "Defaulted" at bounding box center [785, 534] width 346 height 39
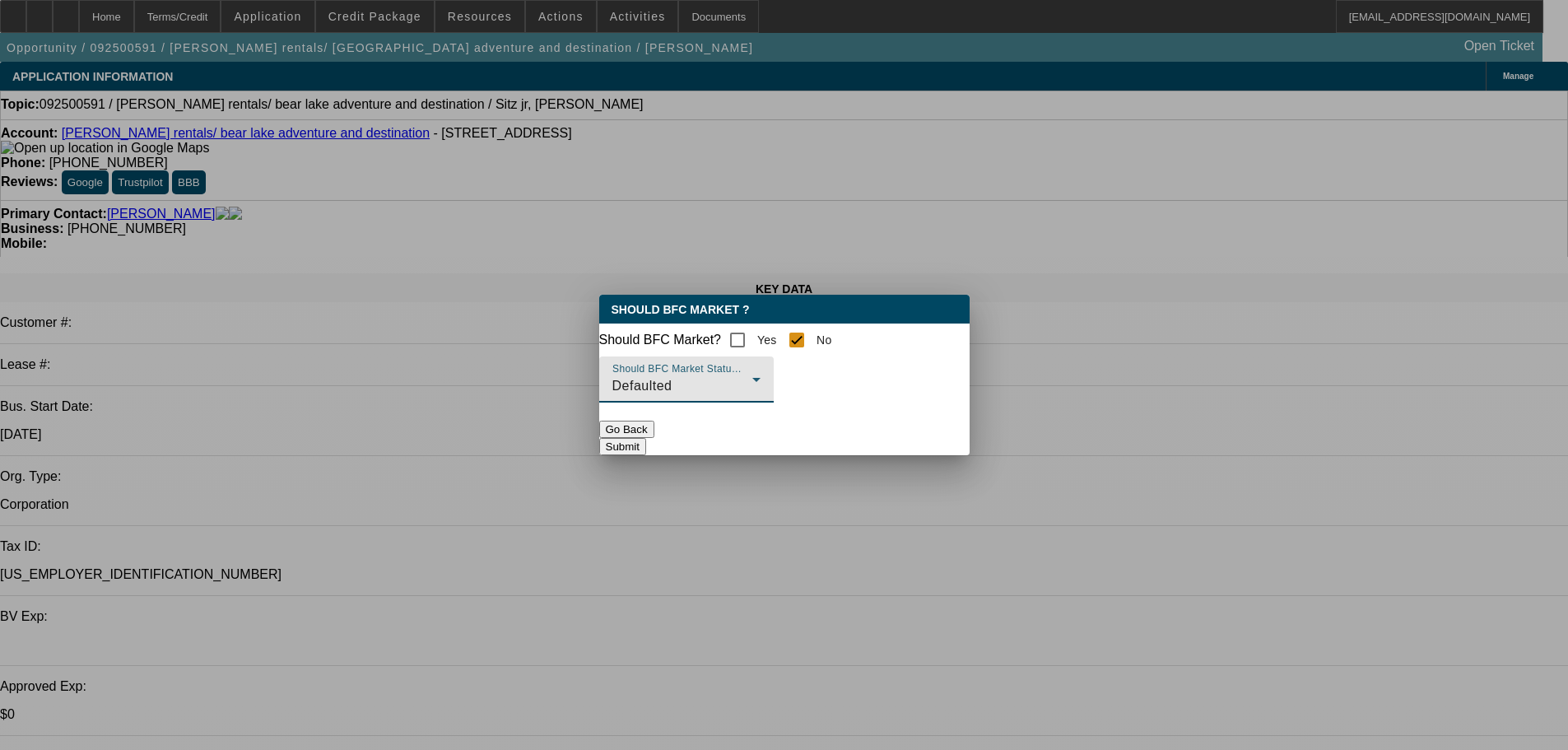
click at [646, 444] on button "Submit" at bounding box center [622, 447] width 47 height 17
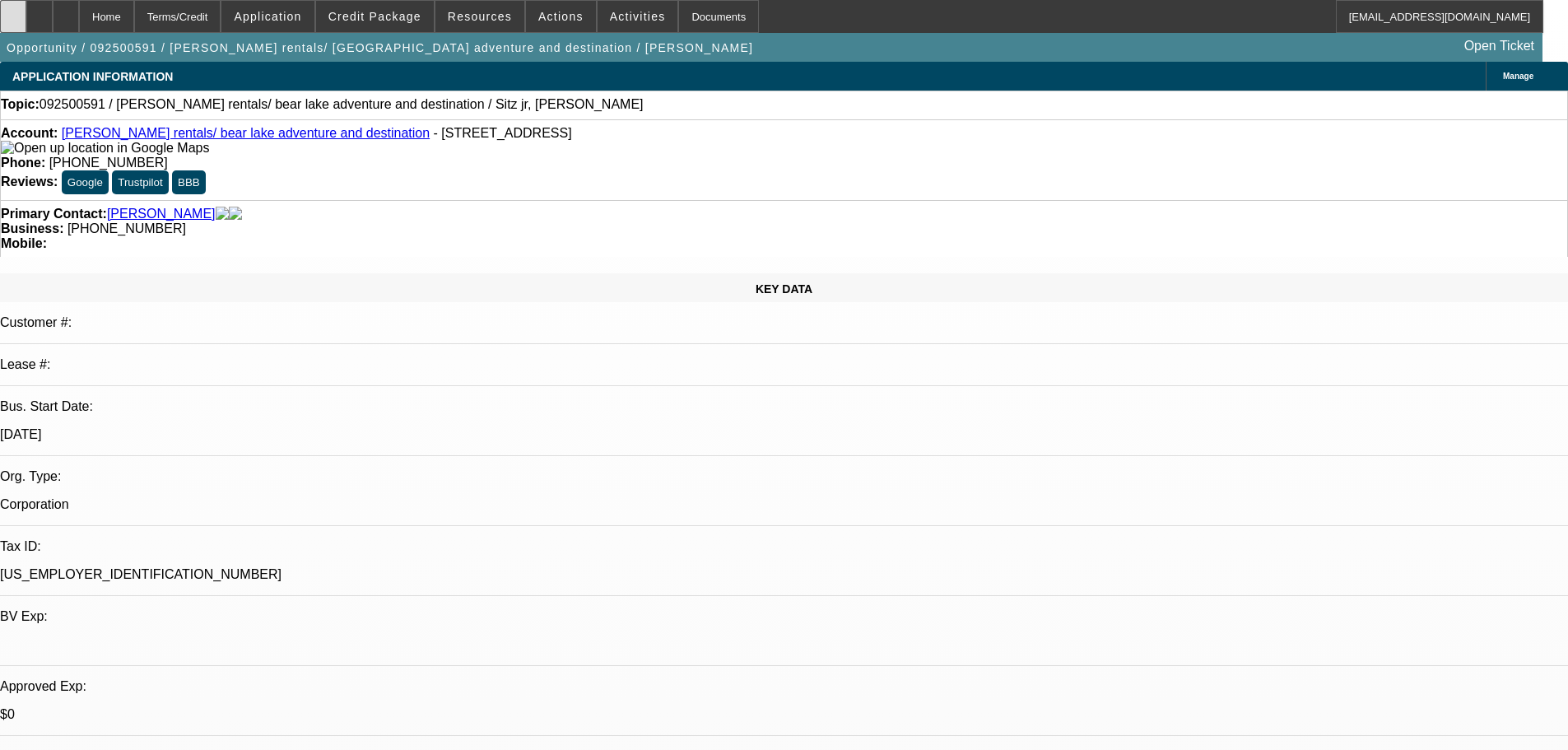
click at [13, 10] on icon at bounding box center [13, 10] width 0 height 0
select select "0"
select select "2"
select select "0.1"
select select "1"
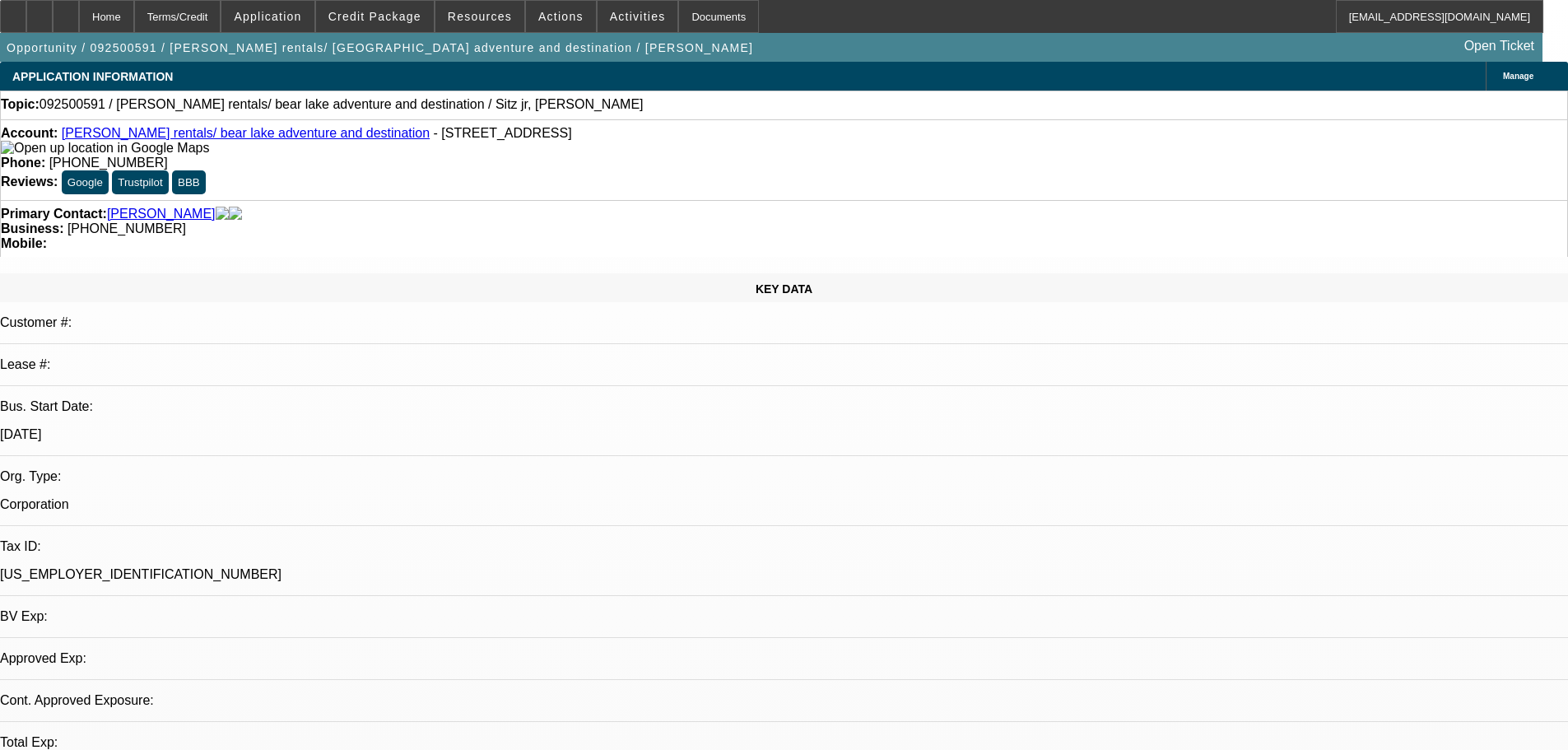
select select "2"
select select "4"
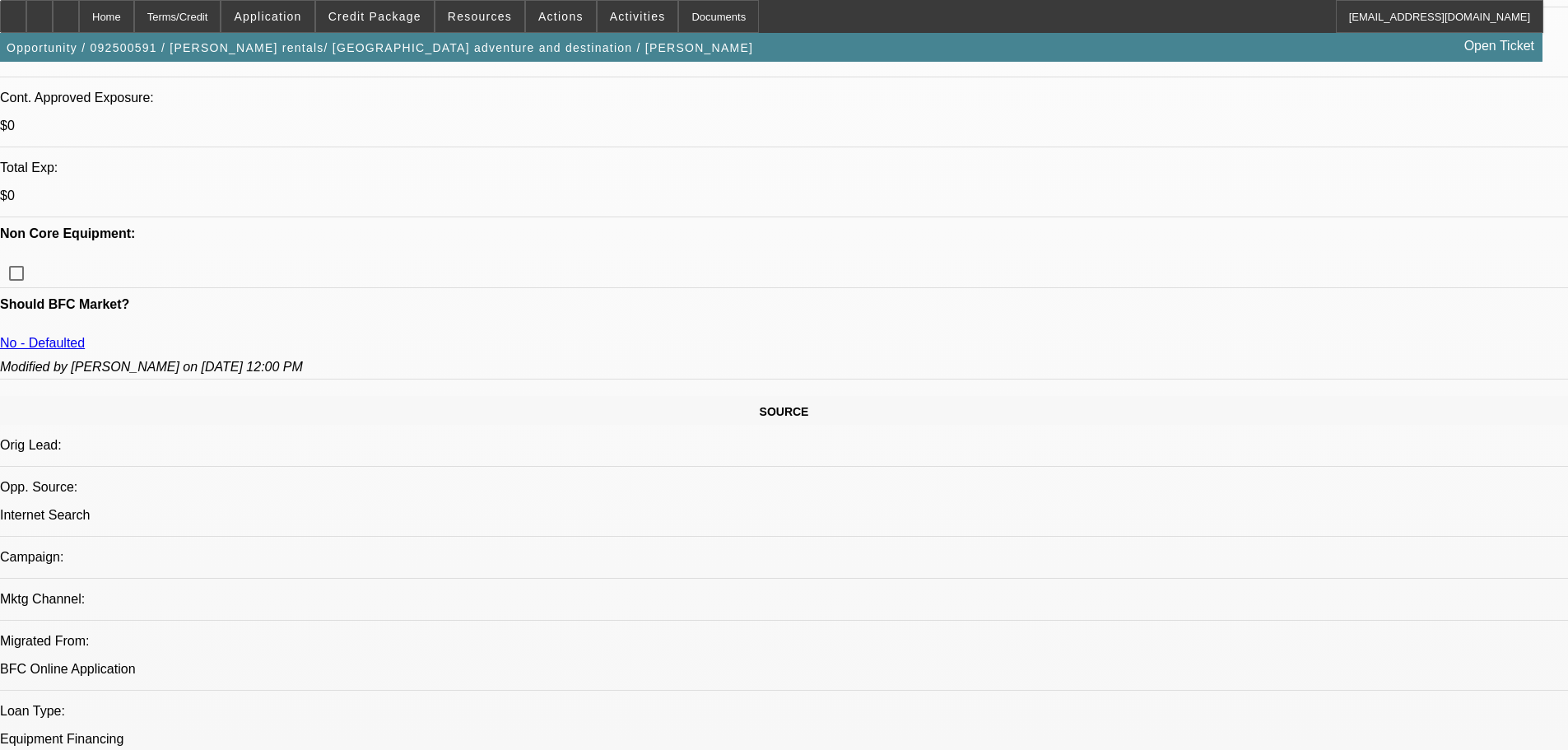
scroll to position [329, 0]
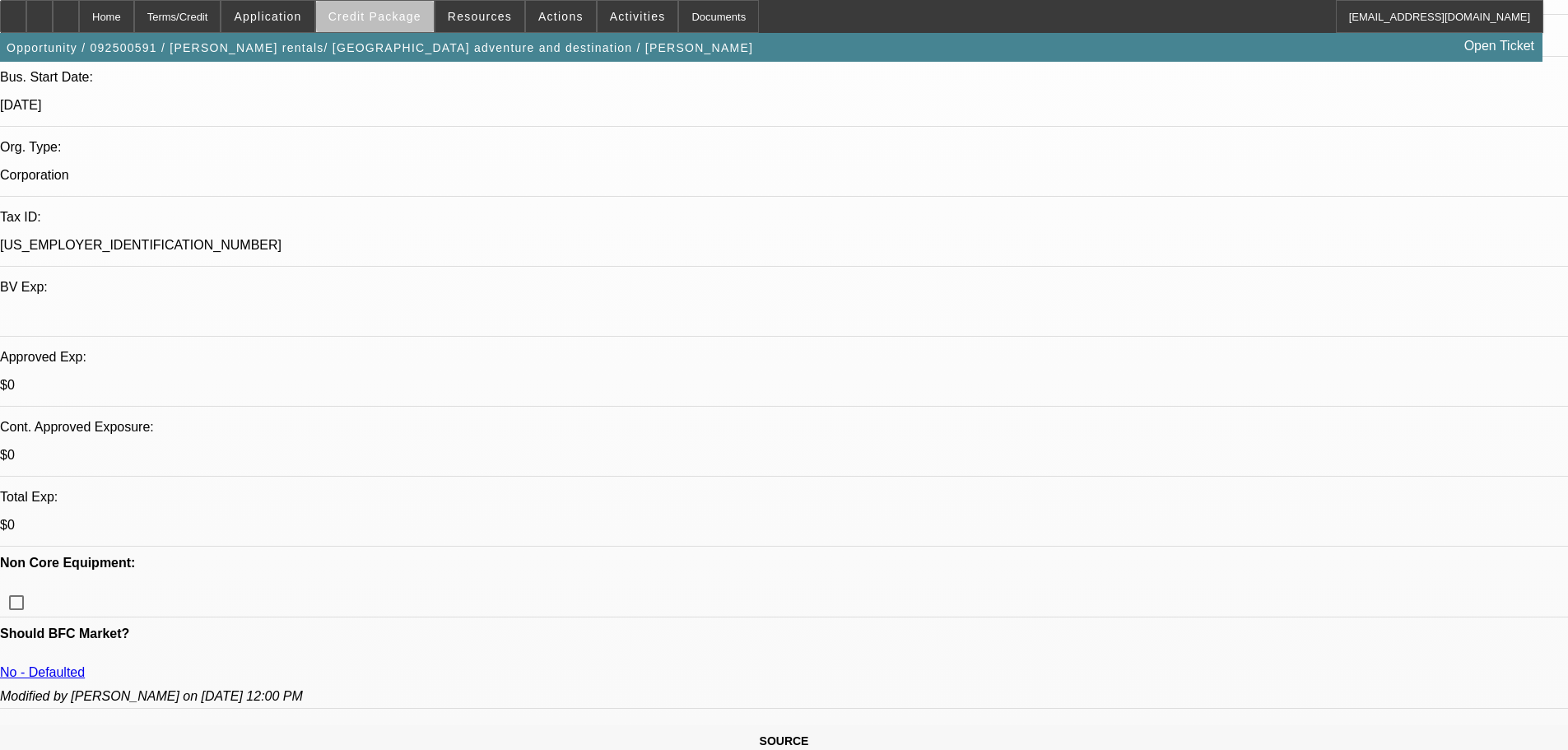
click at [402, 17] on span "Credit Package" at bounding box center [375, 16] width 93 height 13
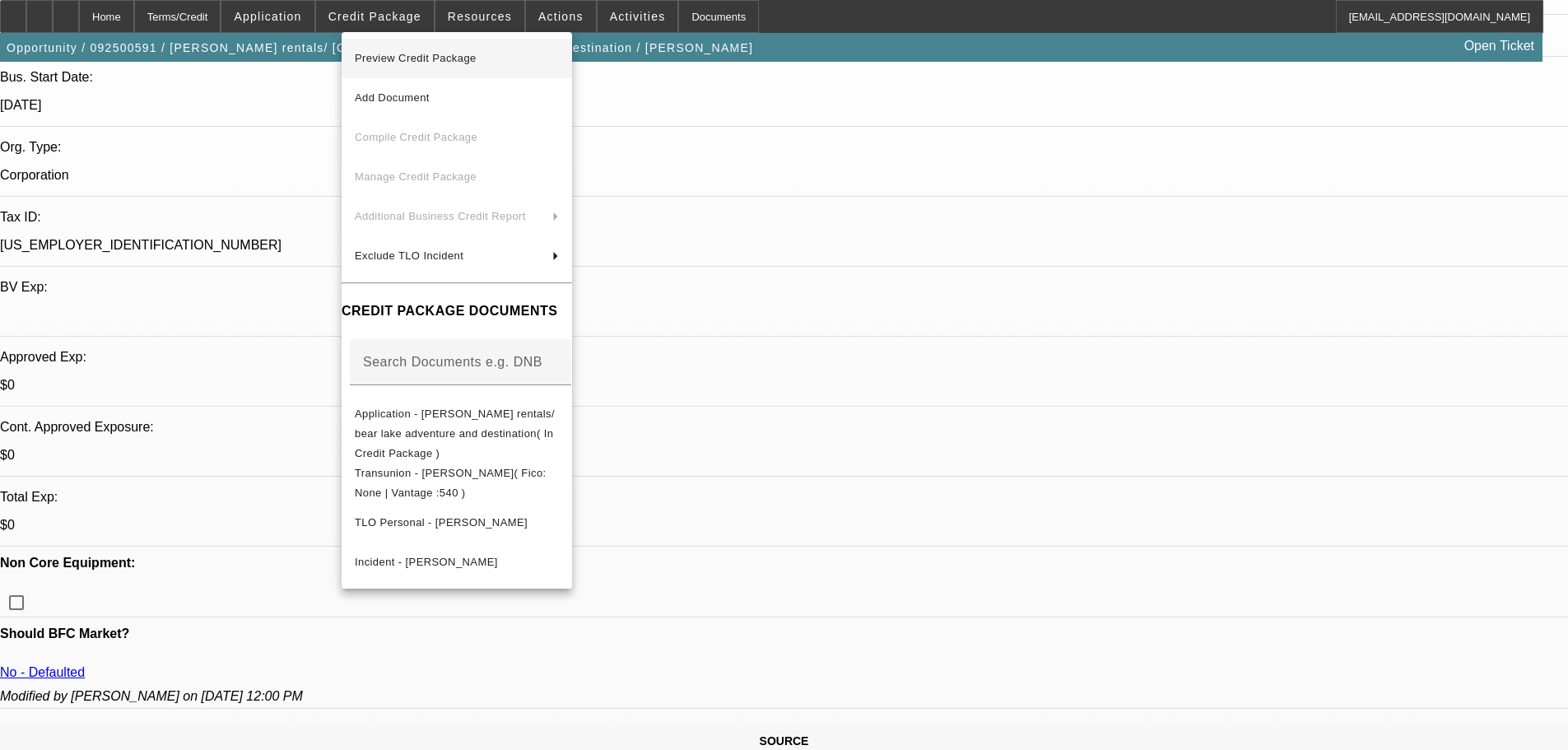
click at [406, 56] on span "Preview Credit Package" at bounding box center [415, 58] width 122 height 12
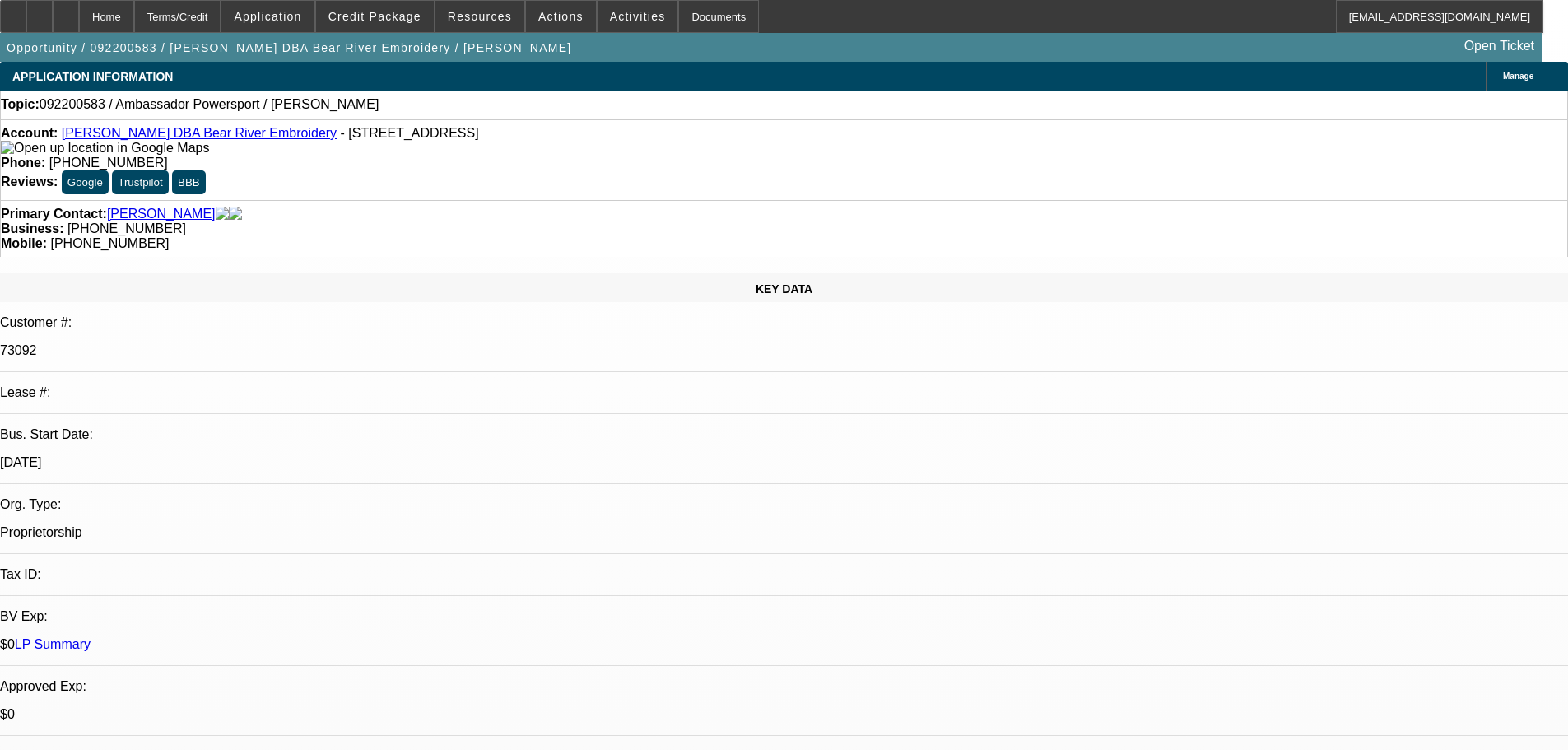
select select "0"
select select "2"
select select "0.1"
select select "4"
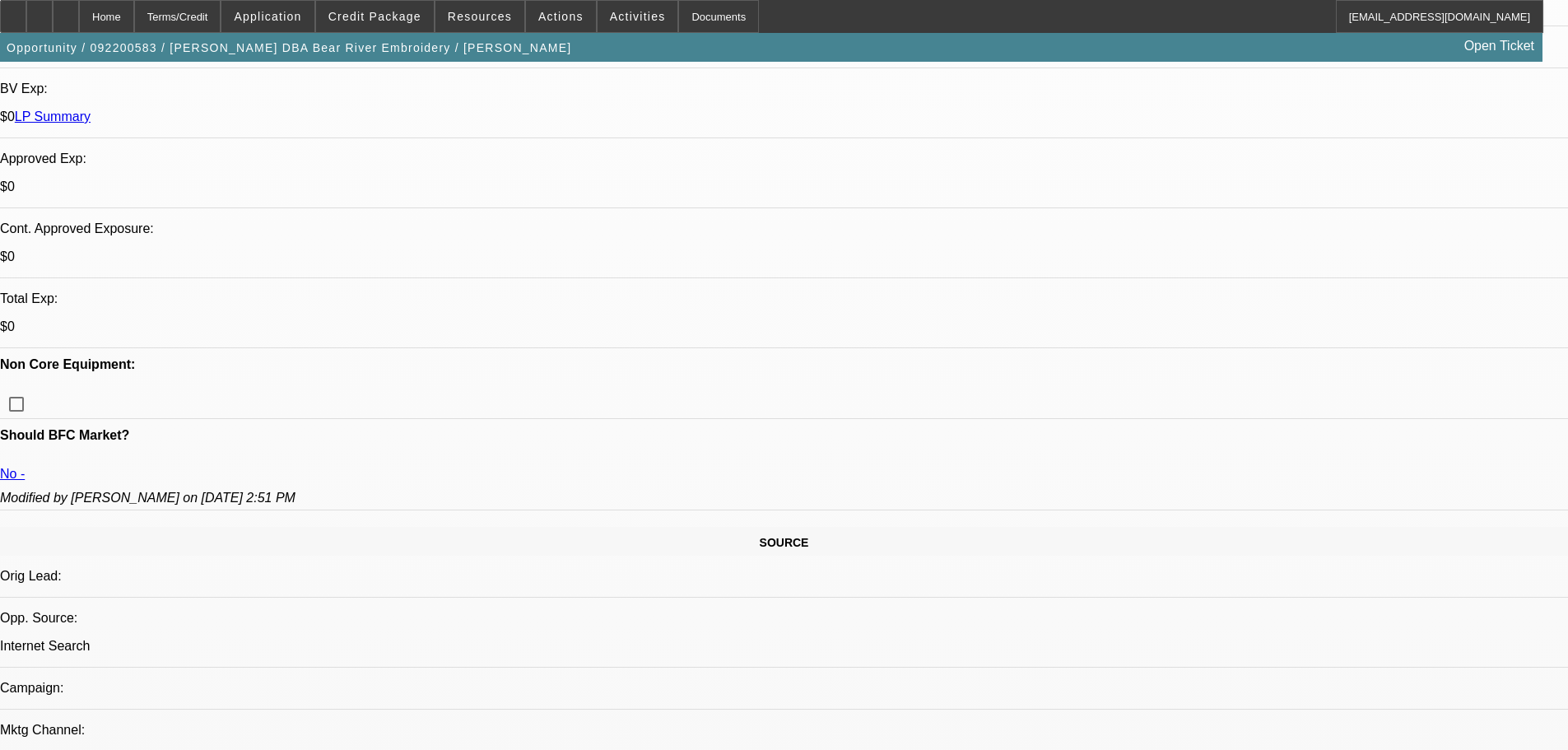
scroll to position [329, 0]
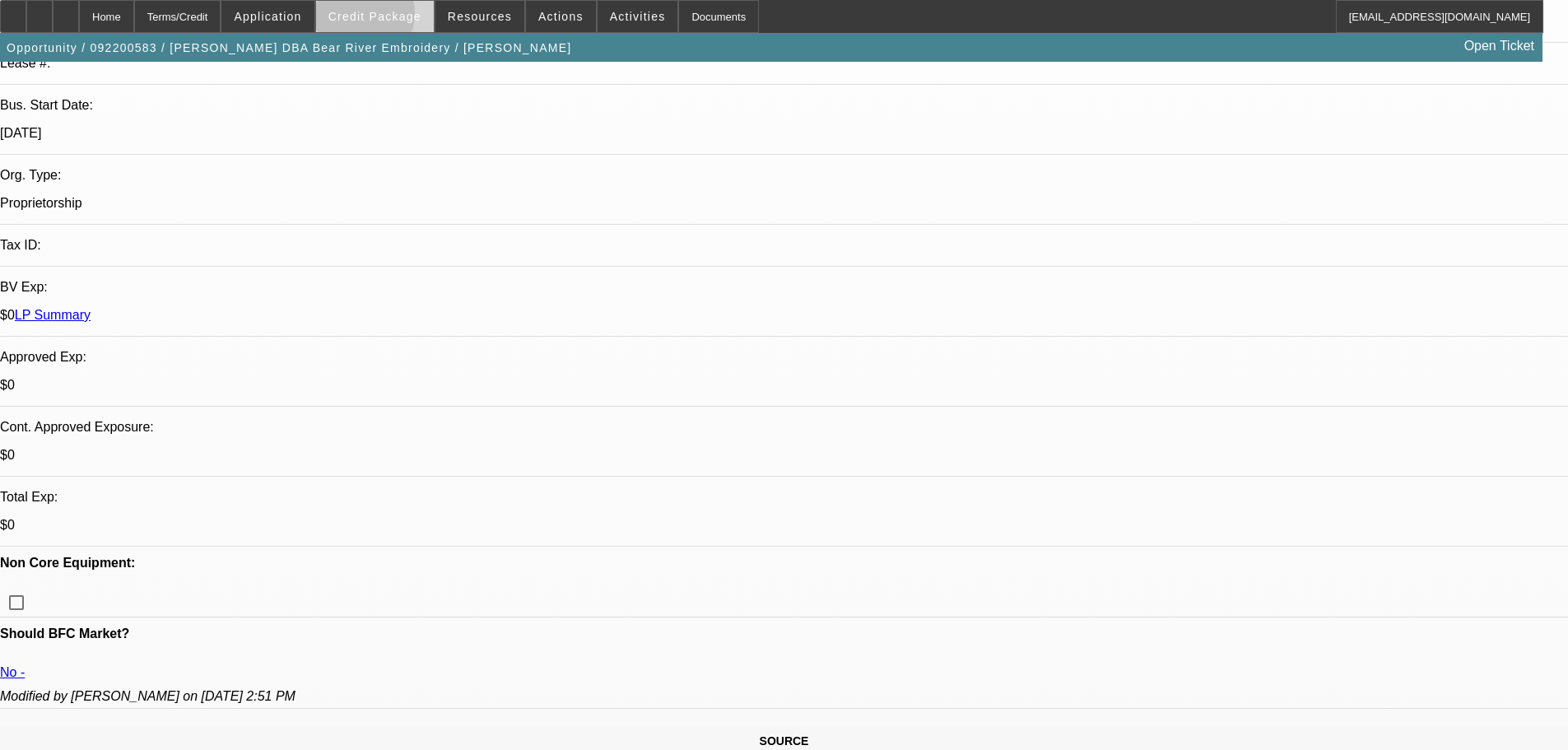
click at [386, 17] on span "Credit Package" at bounding box center [375, 16] width 93 height 13
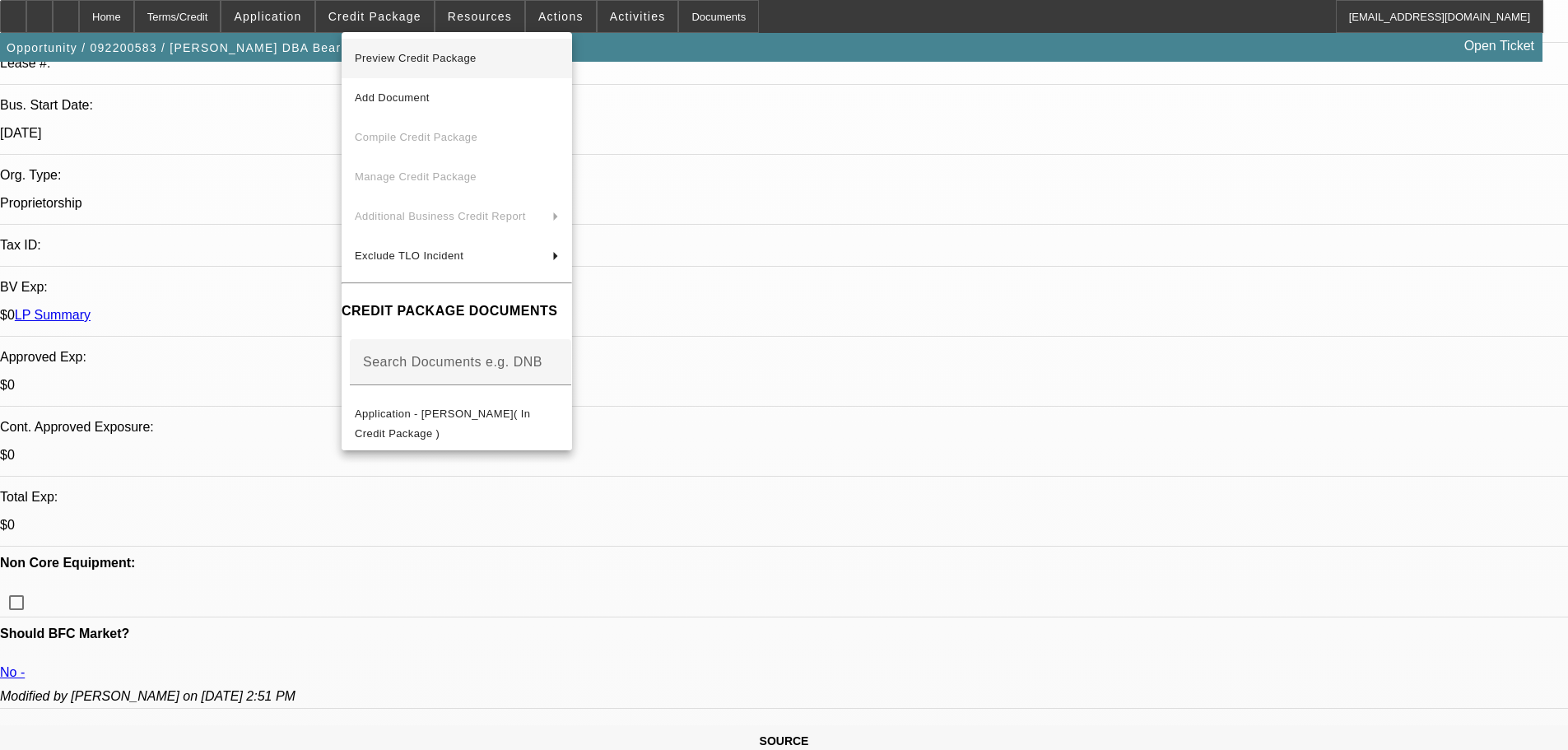
click at [402, 63] on span "Preview Credit Package" at bounding box center [415, 58] width 122 height 12
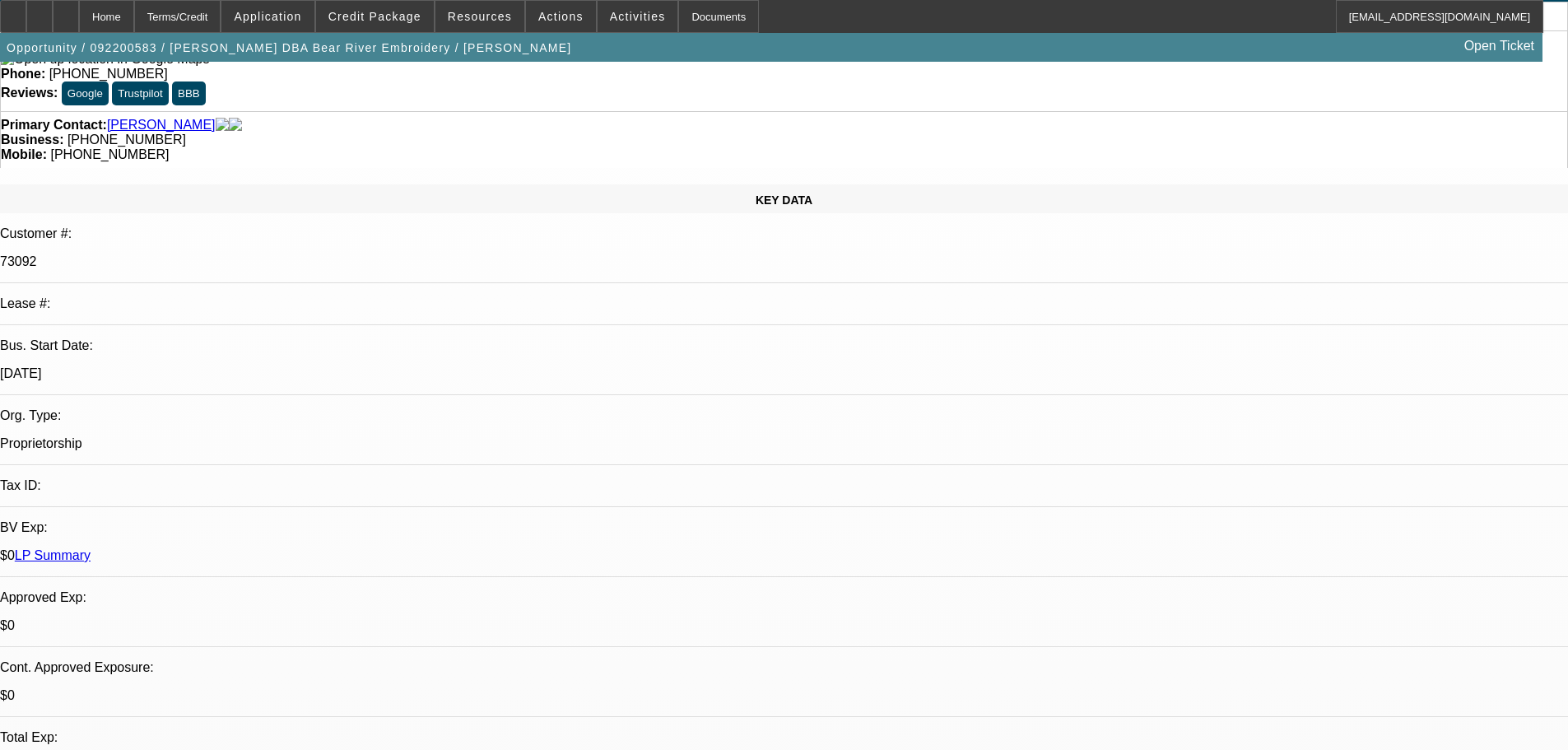
scroll to position [247, 0]
